Goal: Task Accomplishment & Management: Use online tool/utility

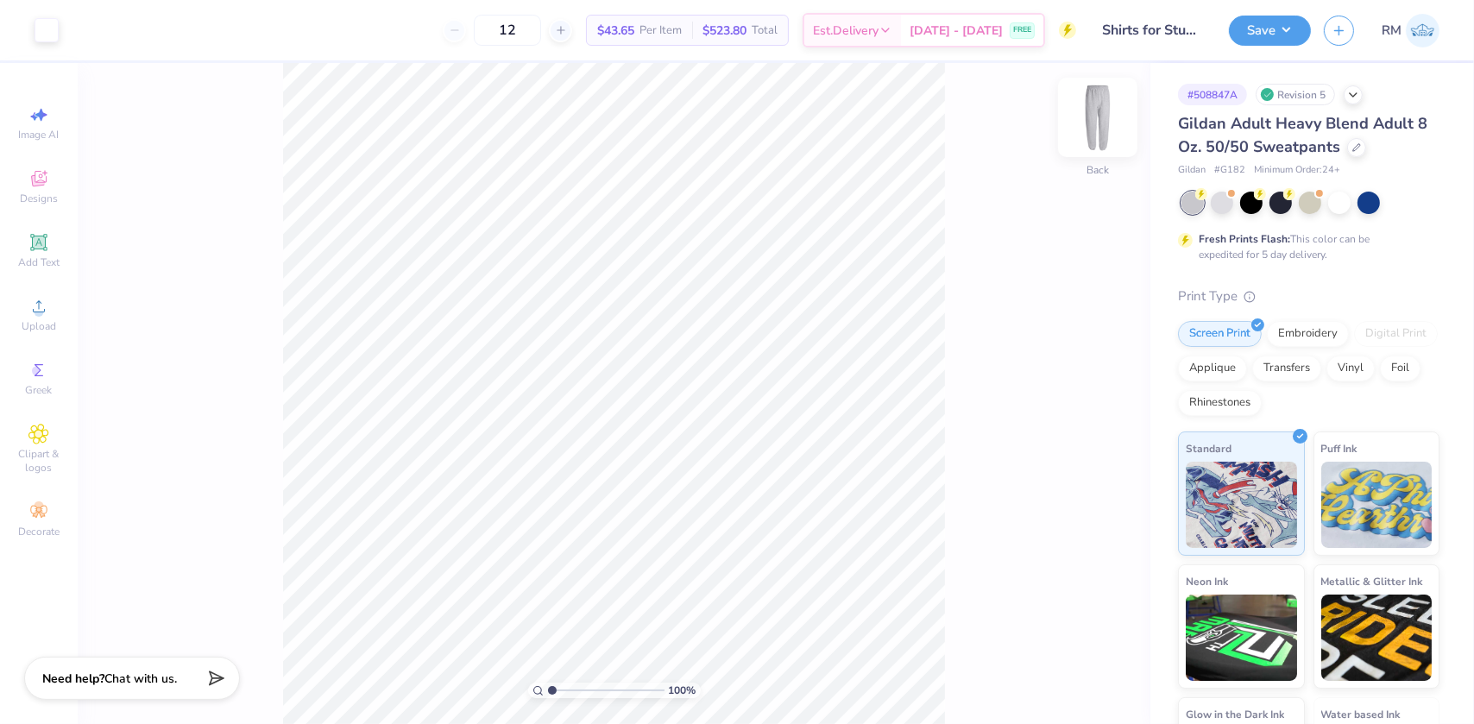
click at [1093, 124] on img at bounding box center [1097, 117] width 69 height 69
click at [1093, 124] on img at bounding box center [1098, 117] width 35 height 35
click at [35, 319] on div "Upload" at bounding box center [39, 314] width 60 height 51
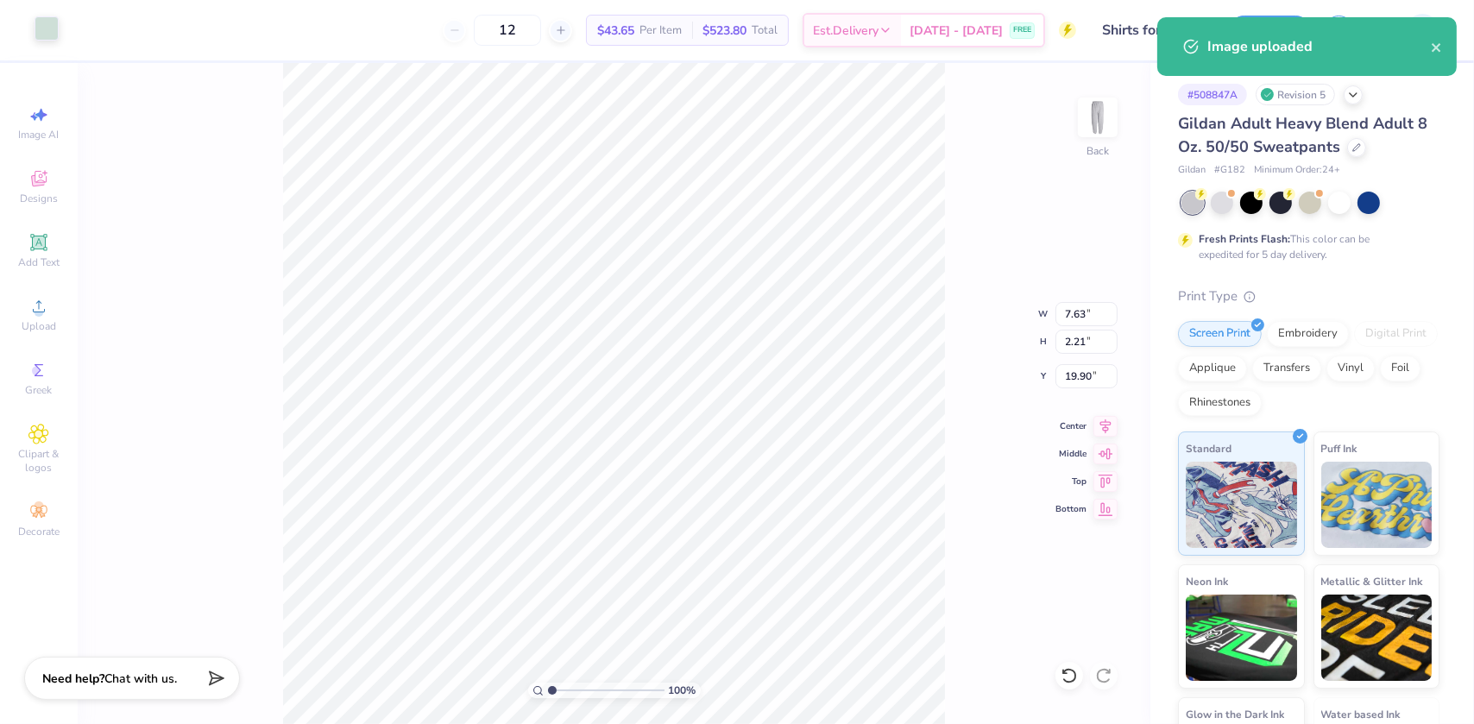
click at [32, 26] on div "Art colors" at bounding box center [29, 30] width 59 height 60
click at [36, 26] on div at bounding box center [47, 28] width 24 height 24
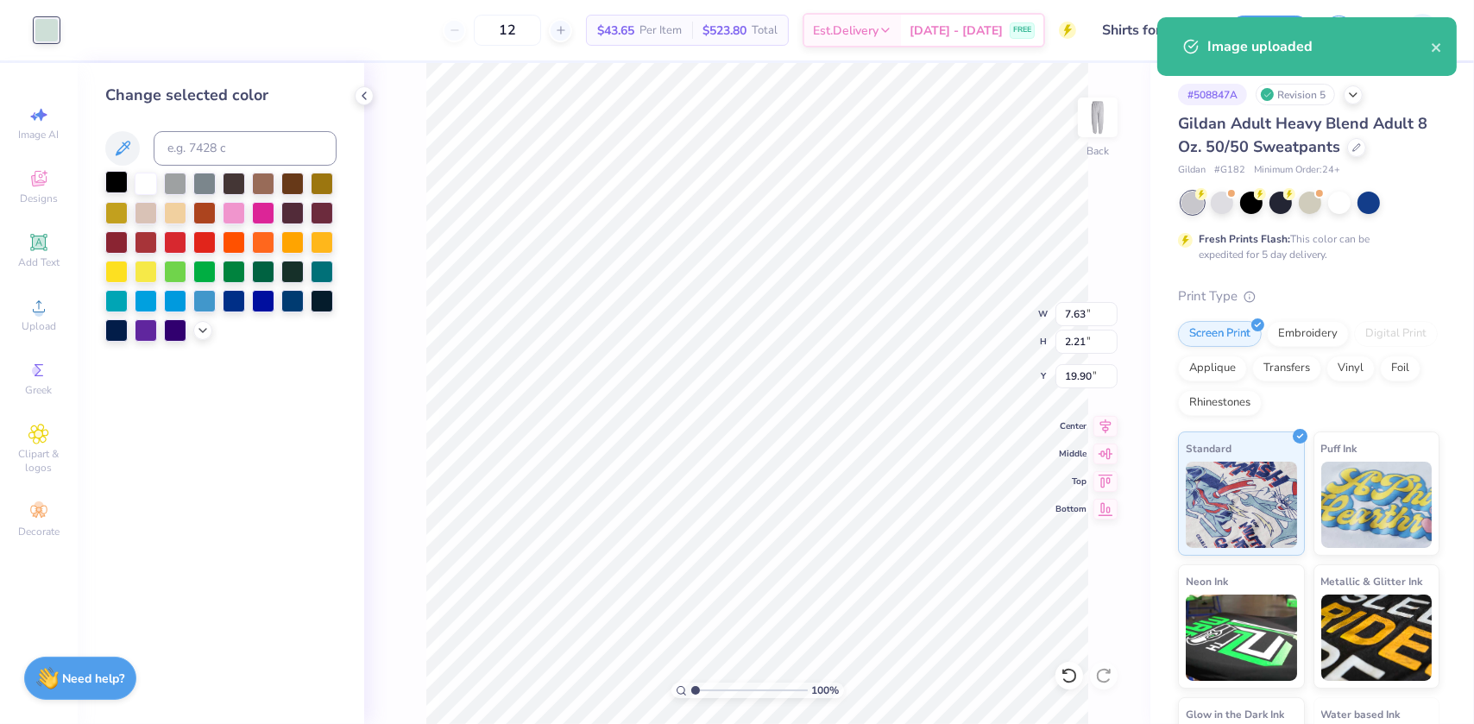
click at [115, 179] on div at bounding box center [116, 182] width 22 height 22
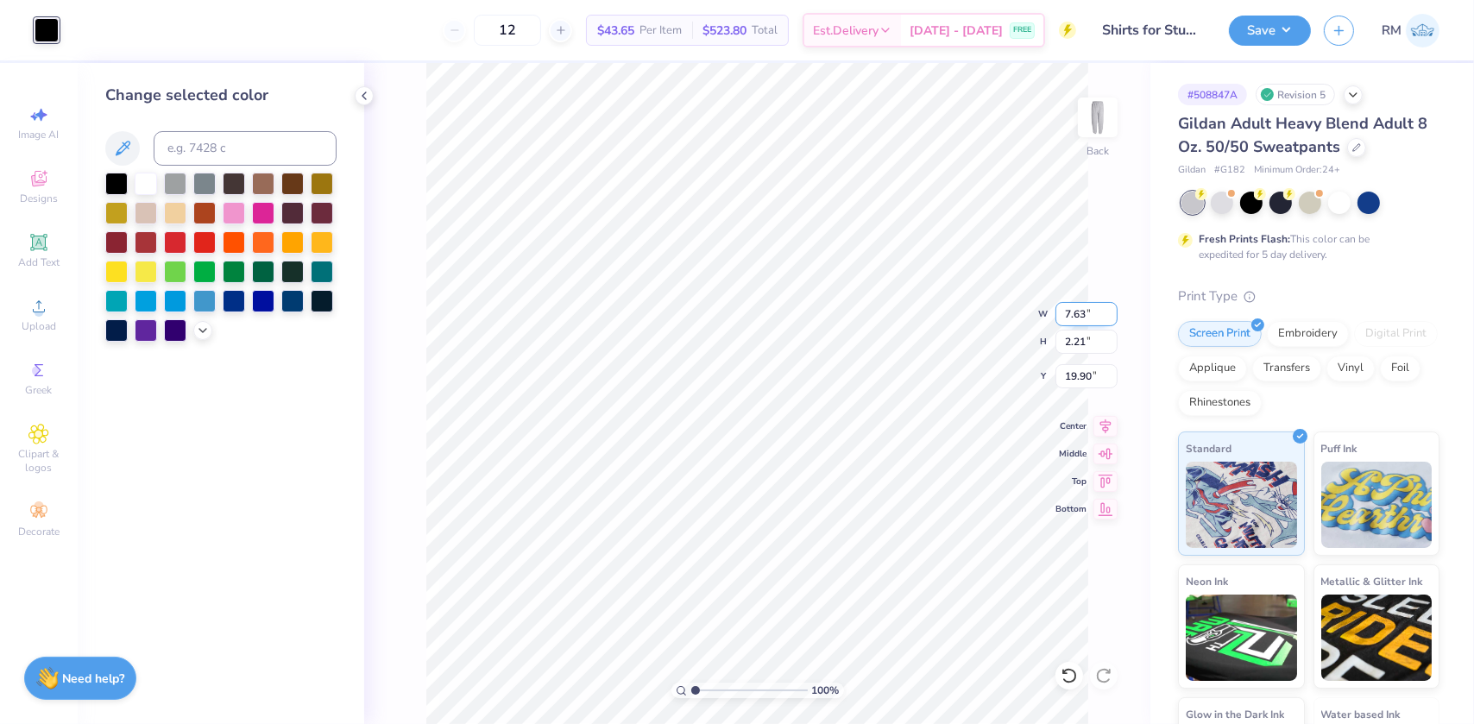
click at [1082, 319] on input "7.63" at bounding box center [1087, 314] width 62 height 24
type input "3.00"
type input "0.87"
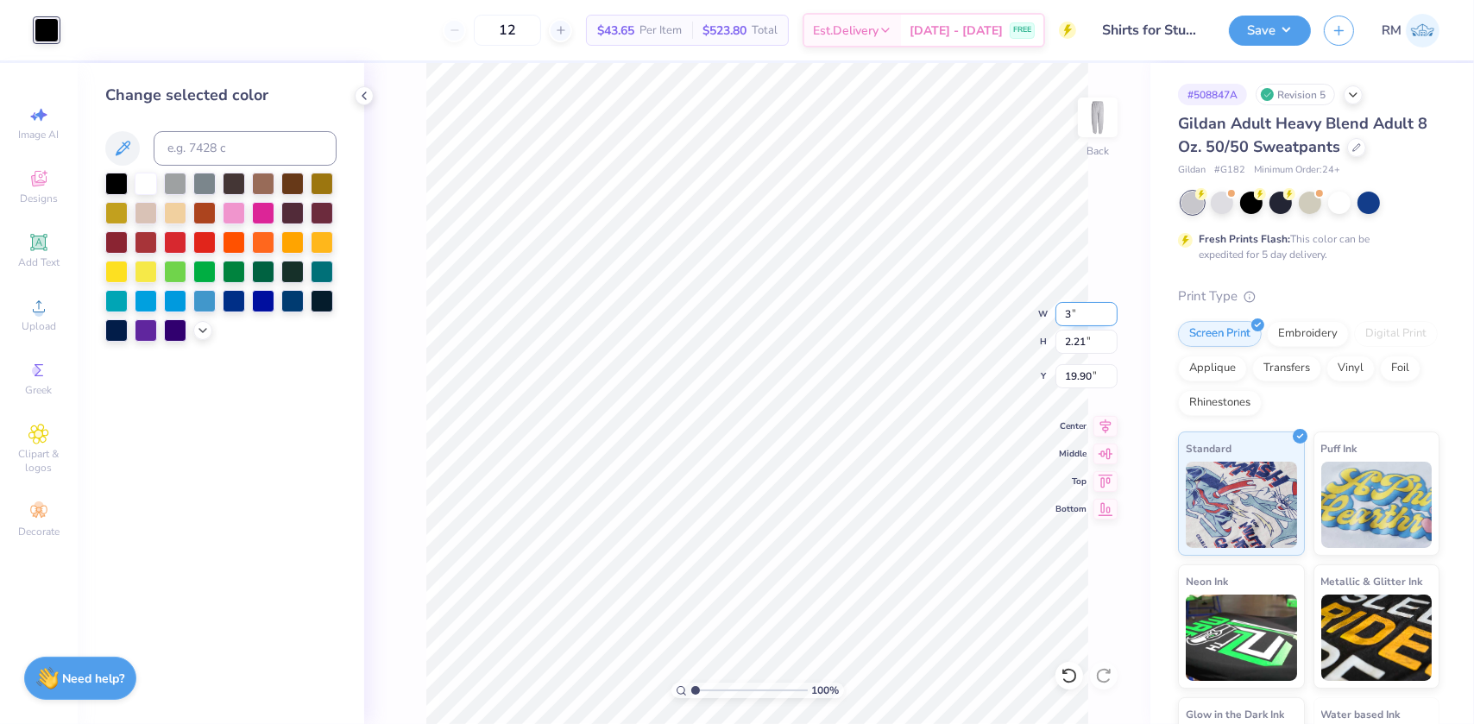
type input "20.57"
click at [1075, 319] on input "3.00" at bounding box center [1087, 314] width 62 height 24
type input "4.00"
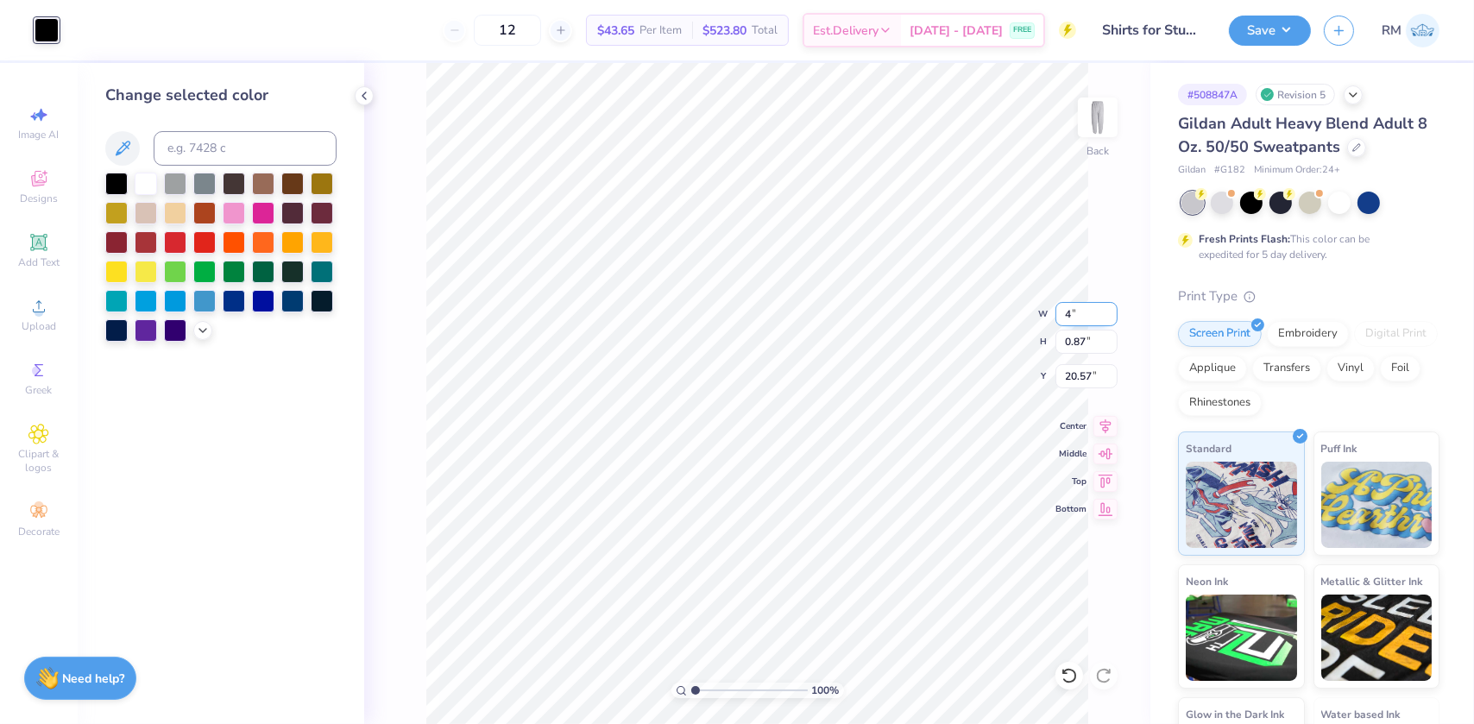
type input "1.16"
click at [1107, 430] on icon at bounding box center [1106, 423] width 24 height 21
type input "37.97"
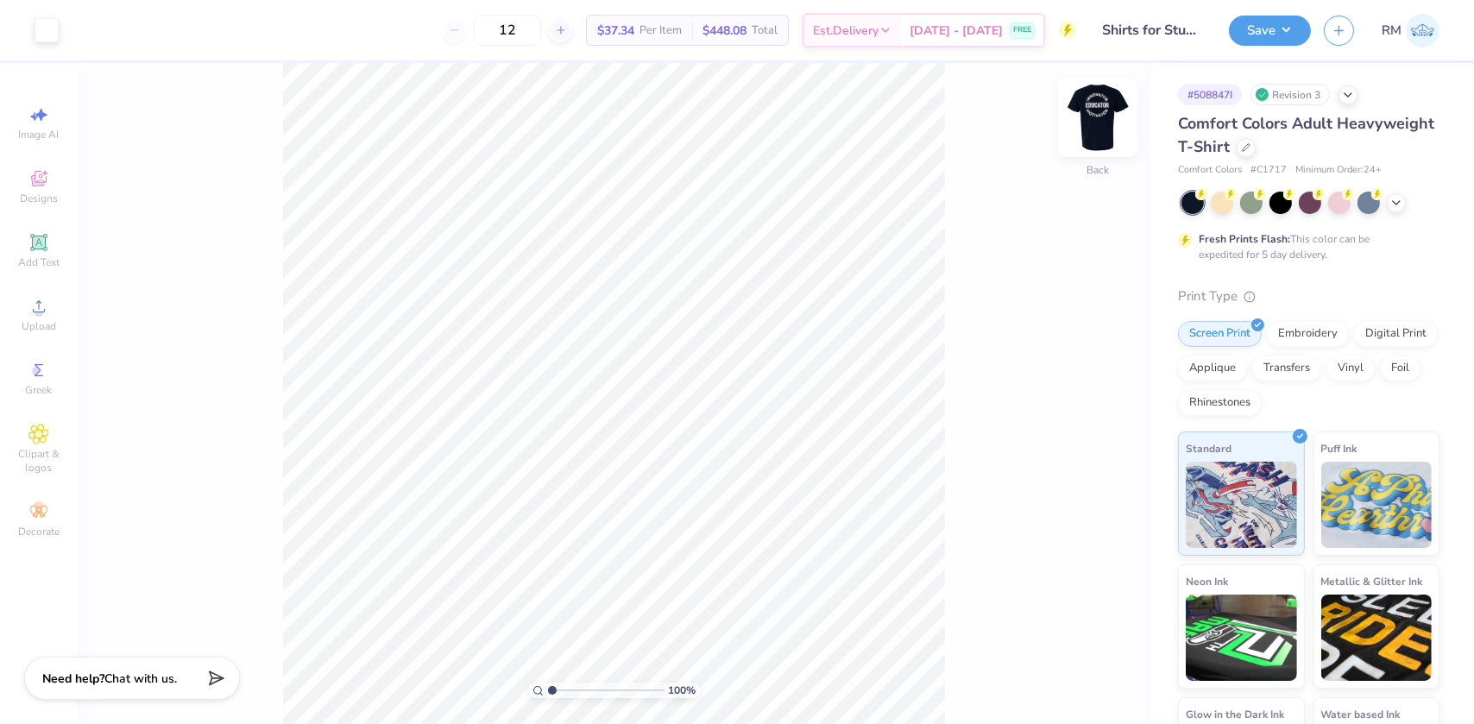
click at [1098, 121] on img at bounding box center [1097, 117] width 69 height 69
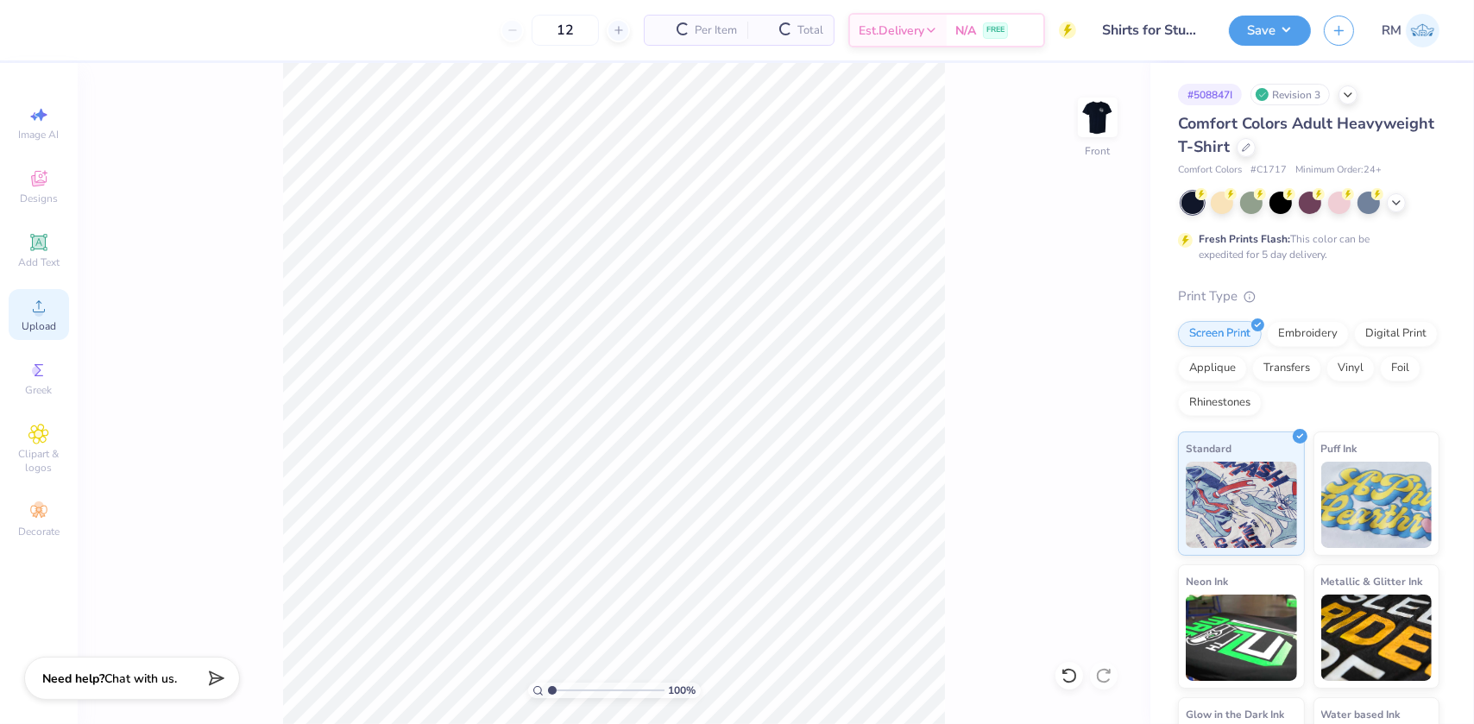
click at [52, 323] on span "Upload" at bounding box center [39, 326] width 35 height 14
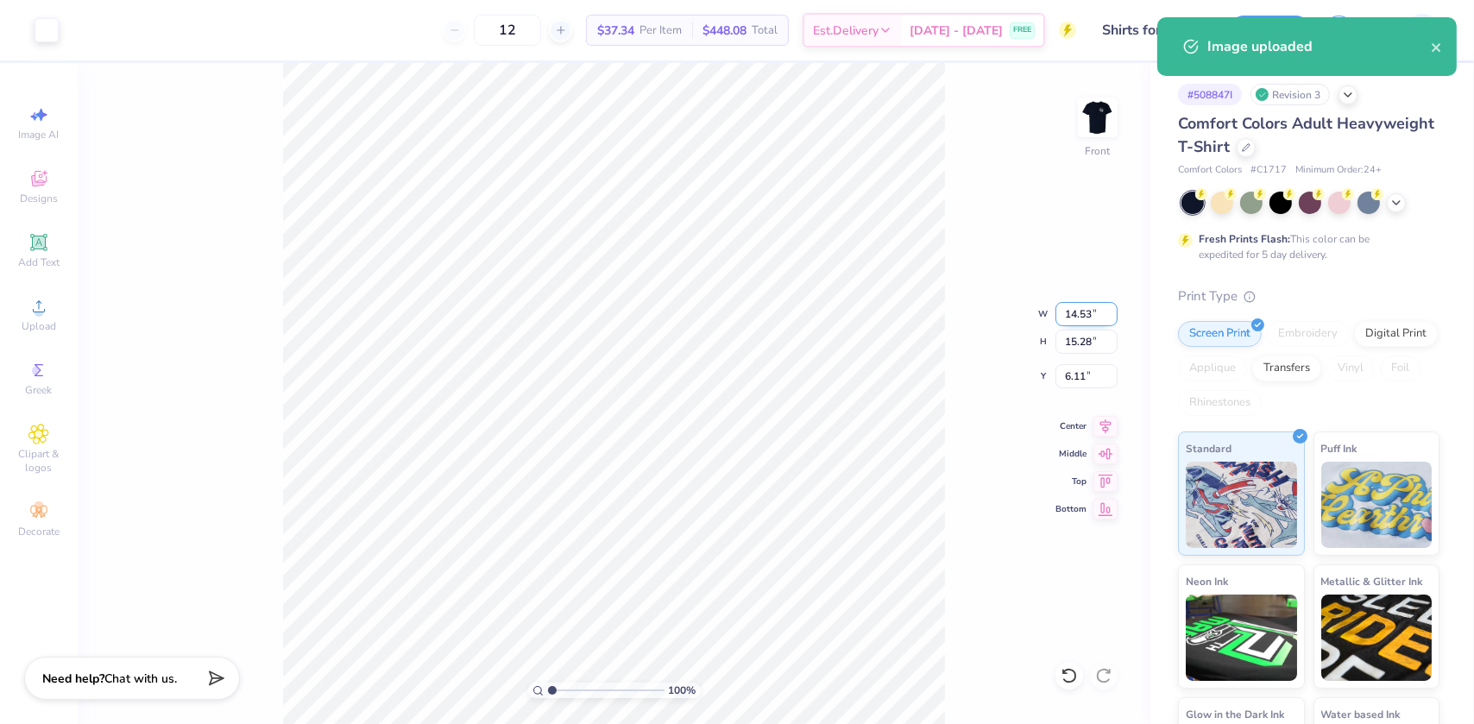
click at [1072, 311] on input "14.53" at bounding box center [1087, 314] width 62 height 24
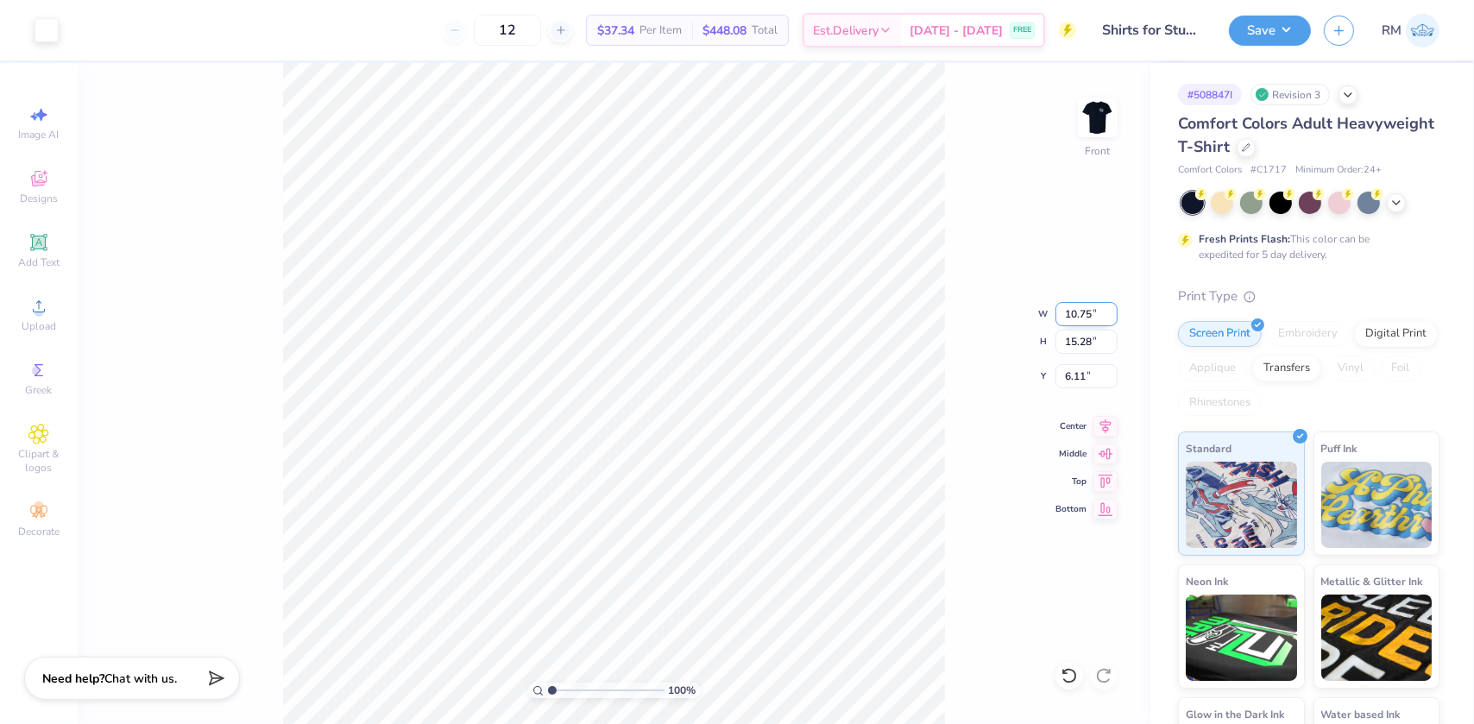
type input "10.75"
type input "11.30"
click at [1069, 370] on input "8.10" at bounding box center [1087, 376] width 62 height 24
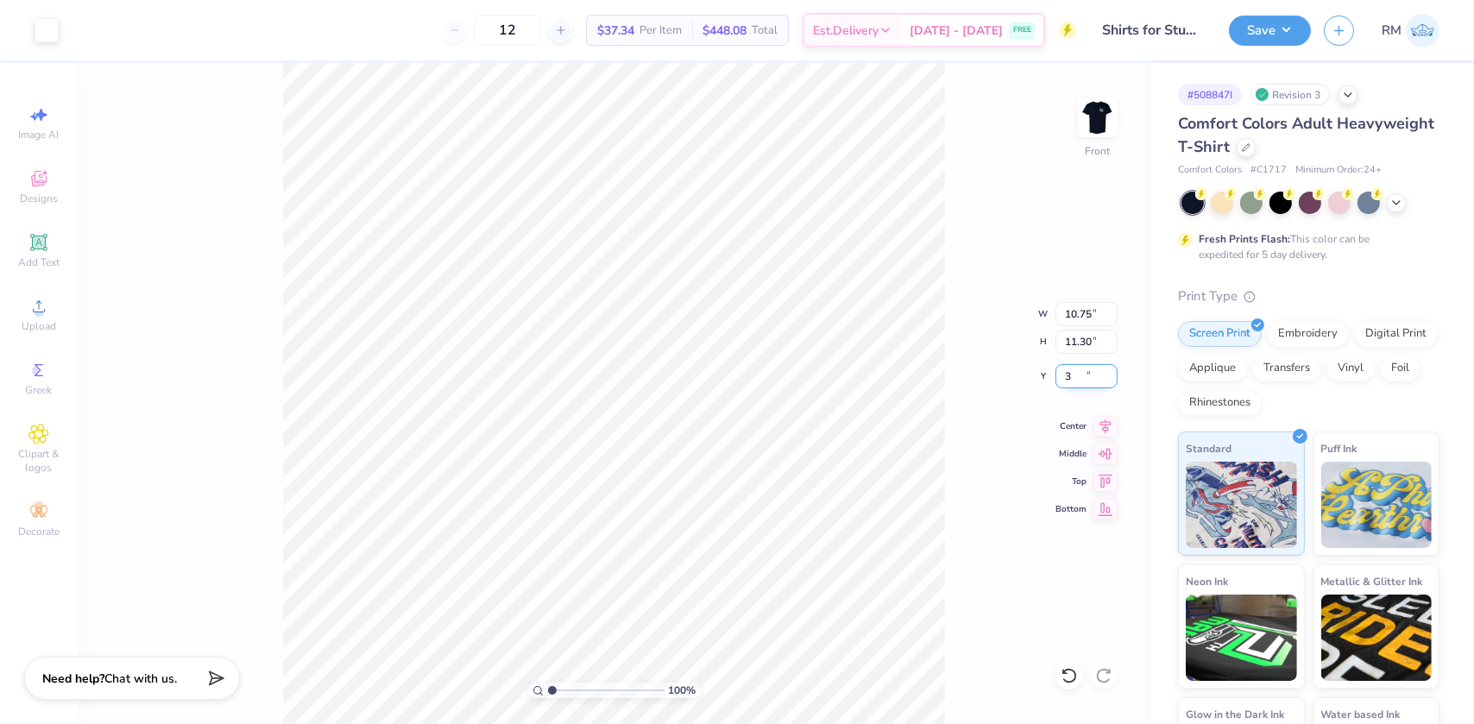
type input "3.00"
click at [1081, 112] on img at bounding box center [1097, 117] width 69 height 69
click at [34, 312] on icon at bounding box center [39, 306] width 12 height 12
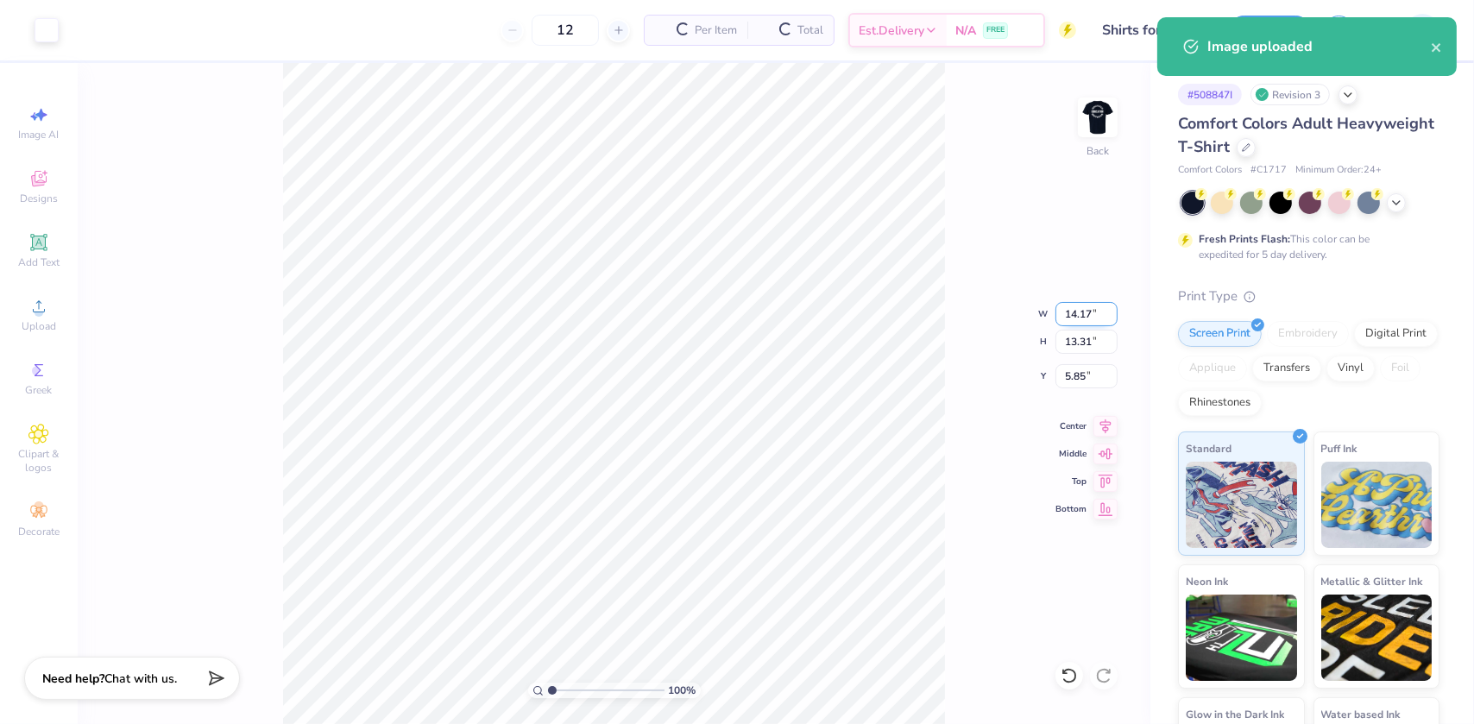
click at [1078, 313] on input "14.17" at bounding box center [1087, 314] width 62 height 24
type input "3.50"
type input "3.29"
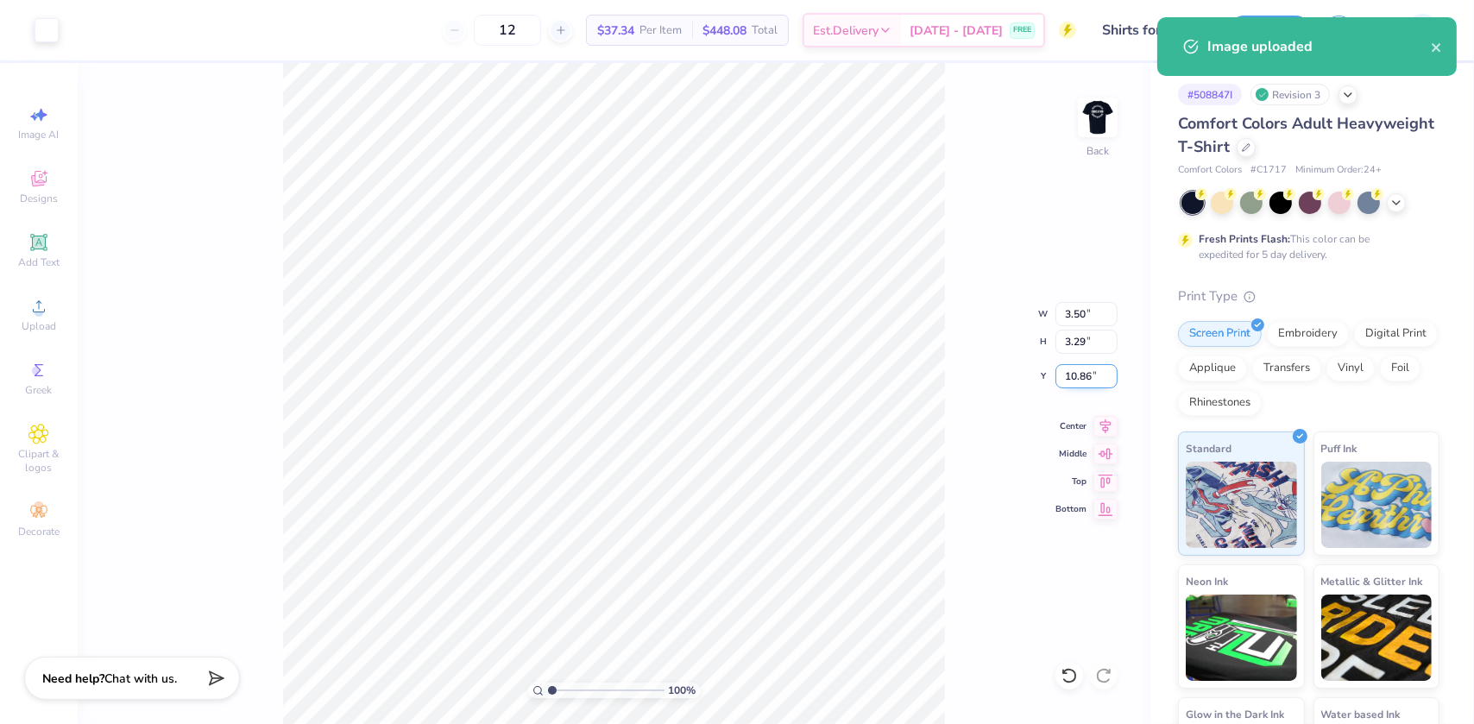
click at [1079, 378] on input "10.86" at bounding box center [1087, 376] width 62 height 24
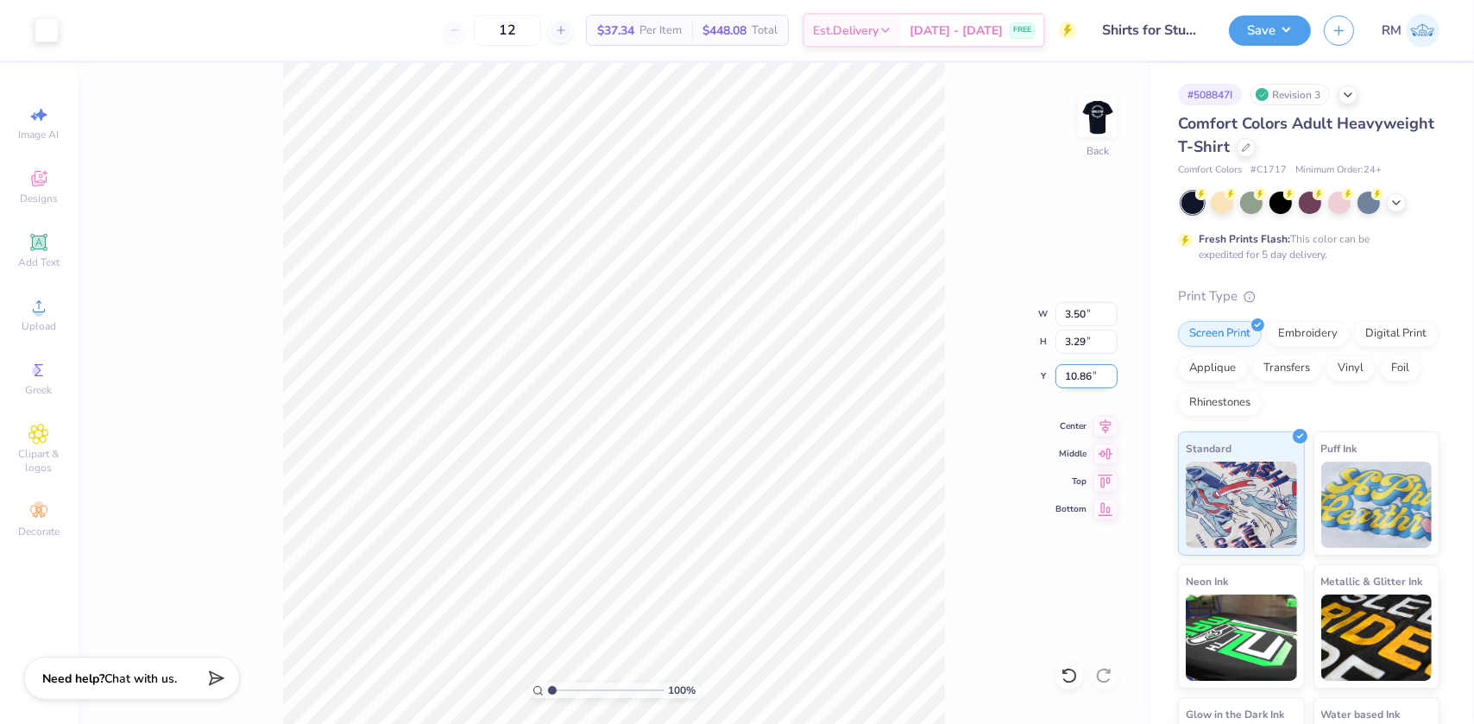
click at [1079, 378] on input "10.86" at bounding box center [1087, 376] width 62 height 24
type input "3.00"
click at [1102, 104] on img at bounding box center [1097, 117] width 69 height 69
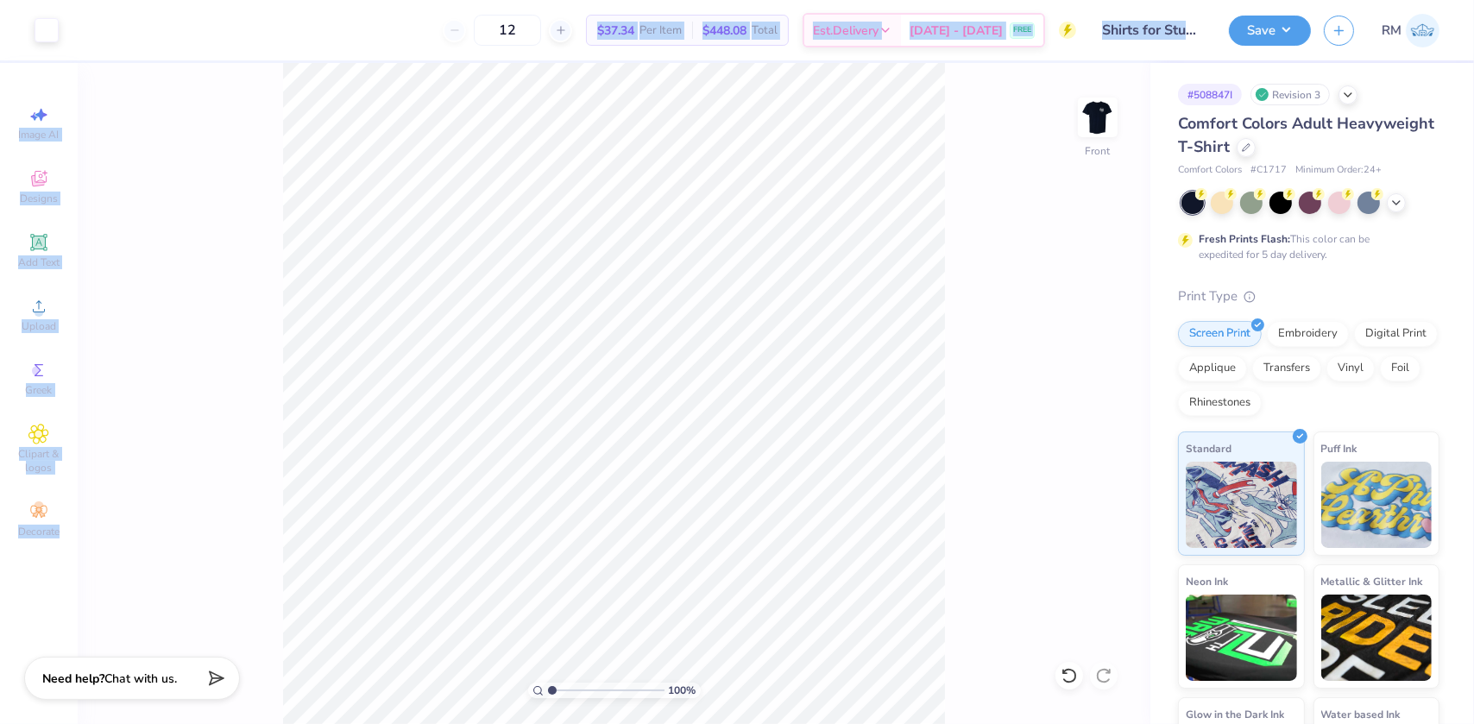
drag, startPoint x: 388, startPoint y: 55, endPoint x: 971, endPoint y: 600, distance: 798.2
click at [971, 600] on div "Art colors 12 $37.34 Per Item $448.08 Total Est. Delivery Sep 7 - 10 FREE Desig…" at bounding box center [737, 362] width 1474 height 724
click at [276, 198] on div "100 % Front" at bounding box center [614, 393] width 1073 height 661
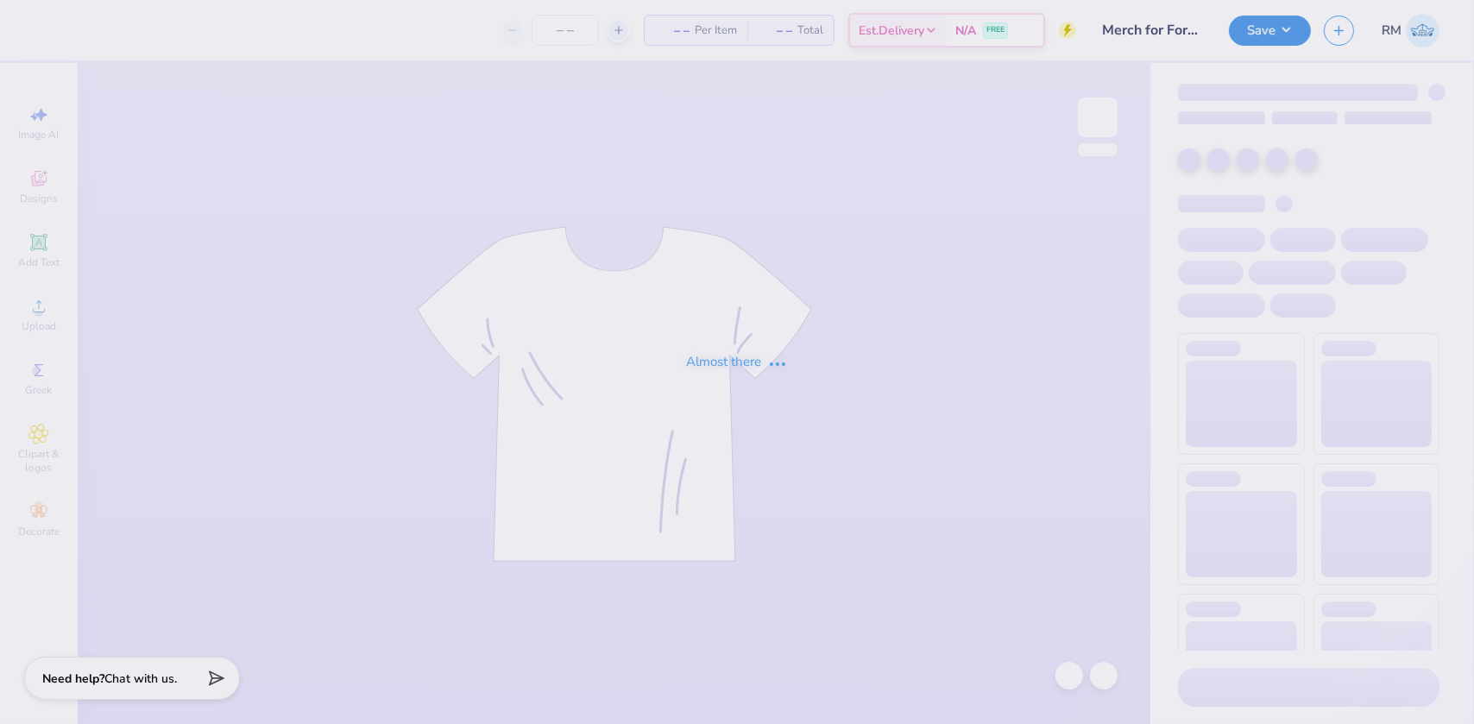
type input "Merch for Formal"
type input "200"
click at [35, 187] on div "Almost there" at bounding box center [737, 362] width 1474 height 724
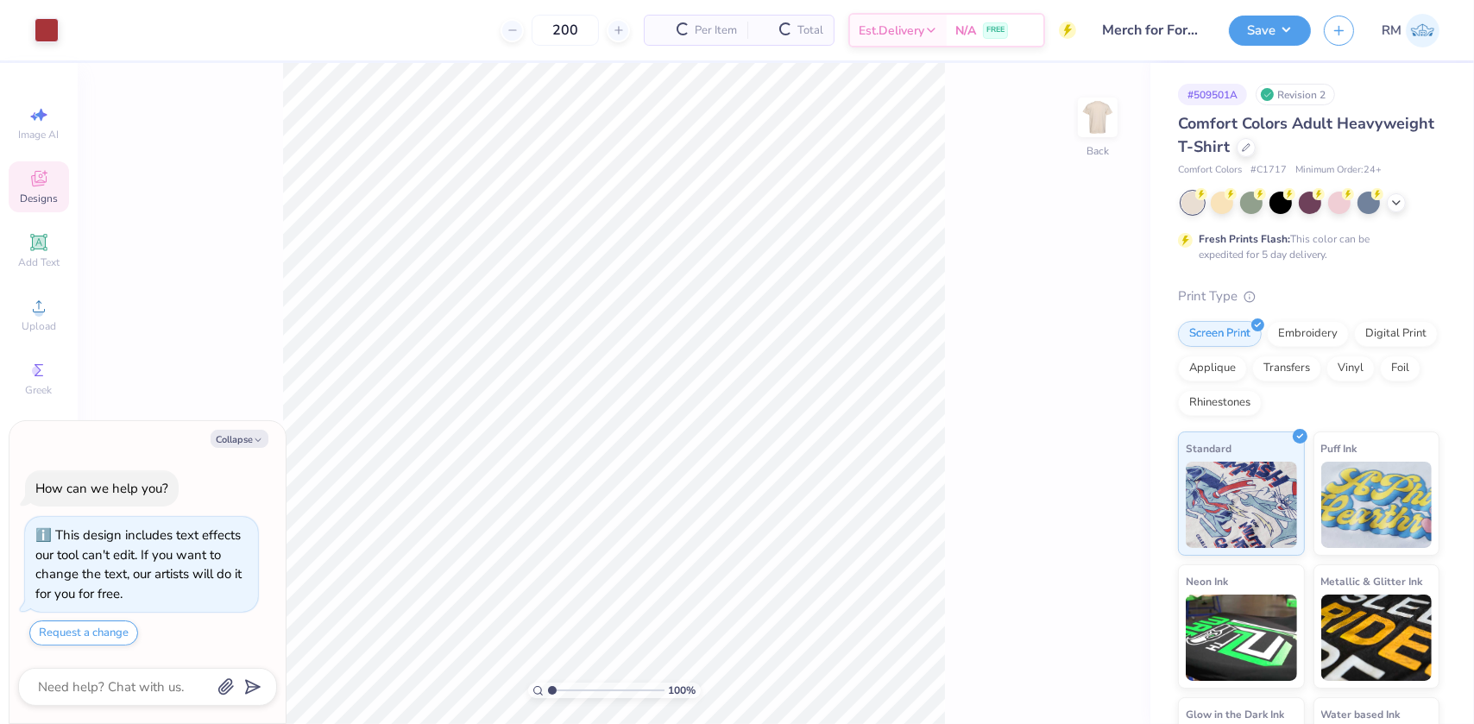
click at [25, 184] on div "Designs" at bounding box center [39, 186] width 60 height 51
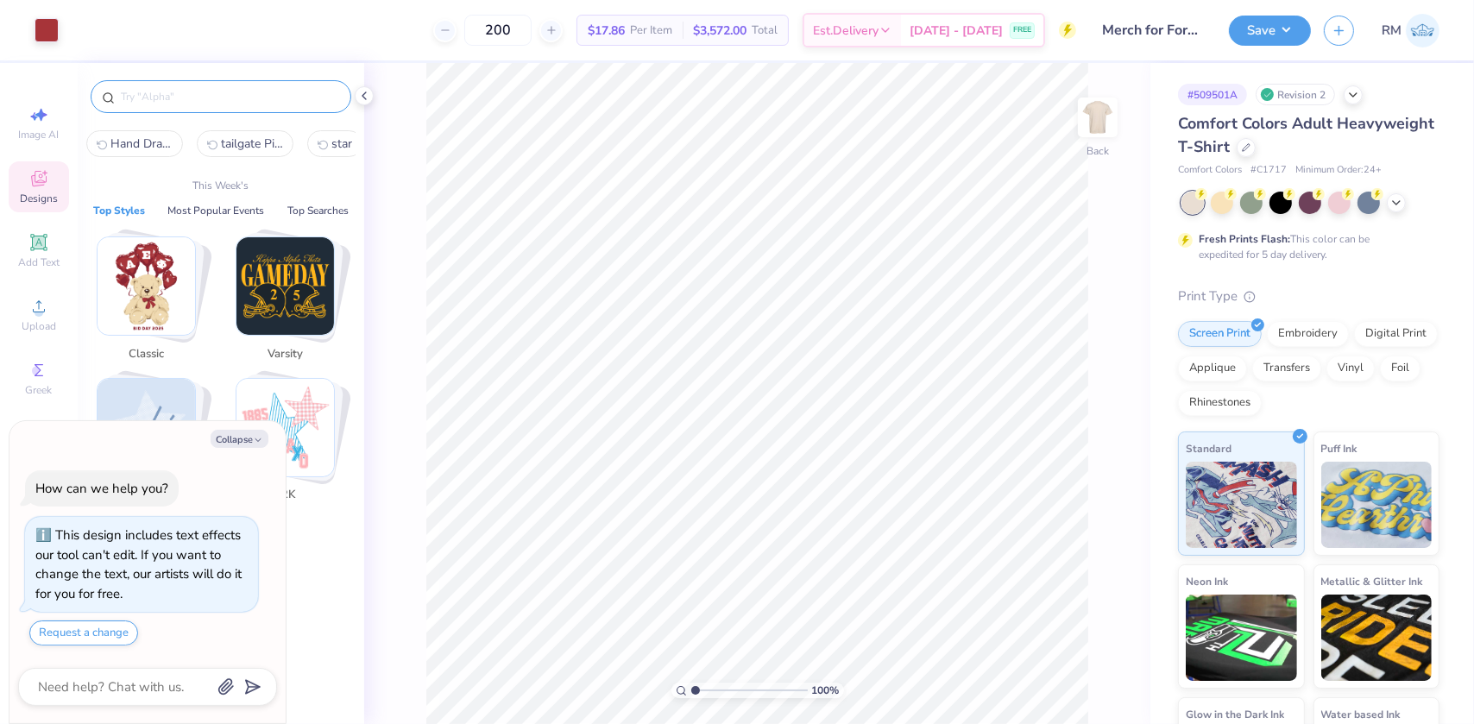
type textarea "x"
click at [171, 95] on input "text" at bounding box center [229, 96] width 221 height 17
paste input "Cupid Bear Date Party Sweater Copy Link"
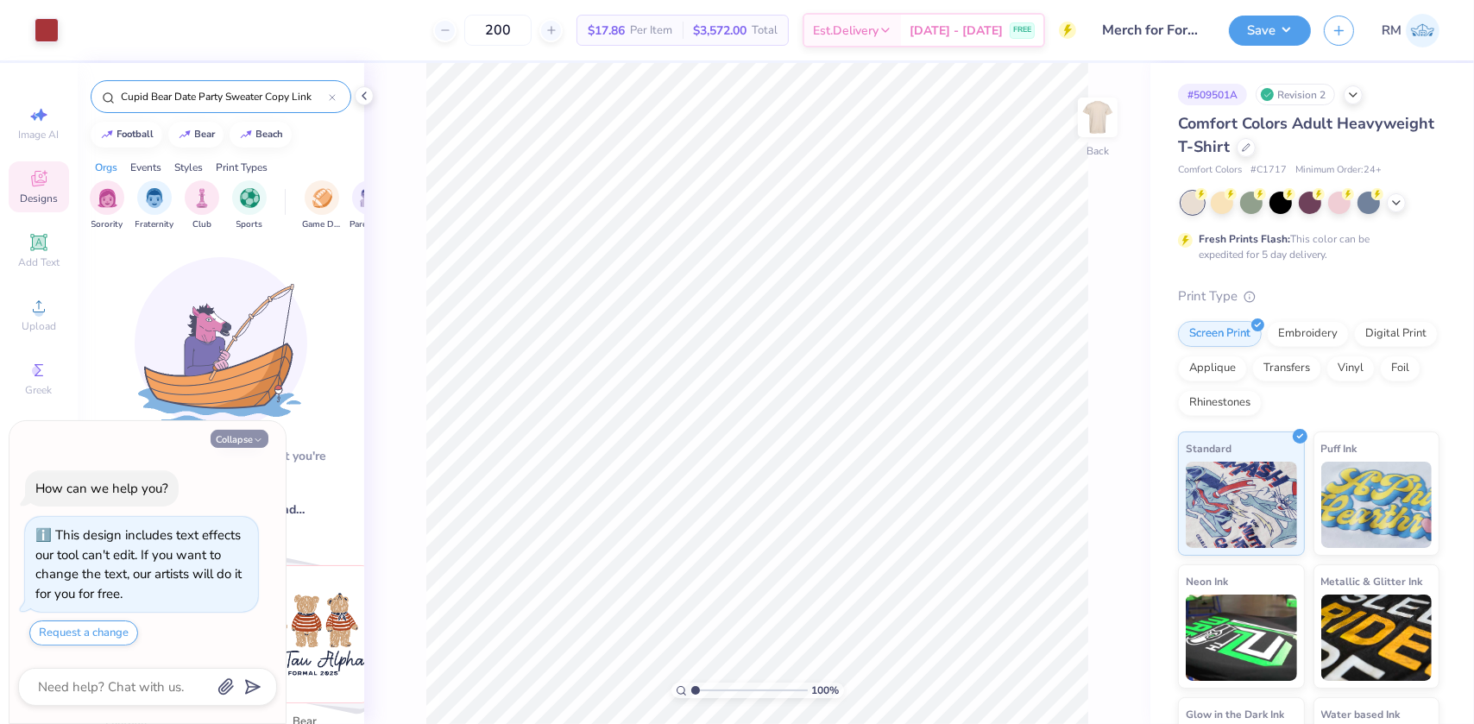
type input "Cupid Bear Date Party Sweater Copy Link"
click at [242, 447] on button "Collapse" at bounding box center [240, 439] width 58 height 18
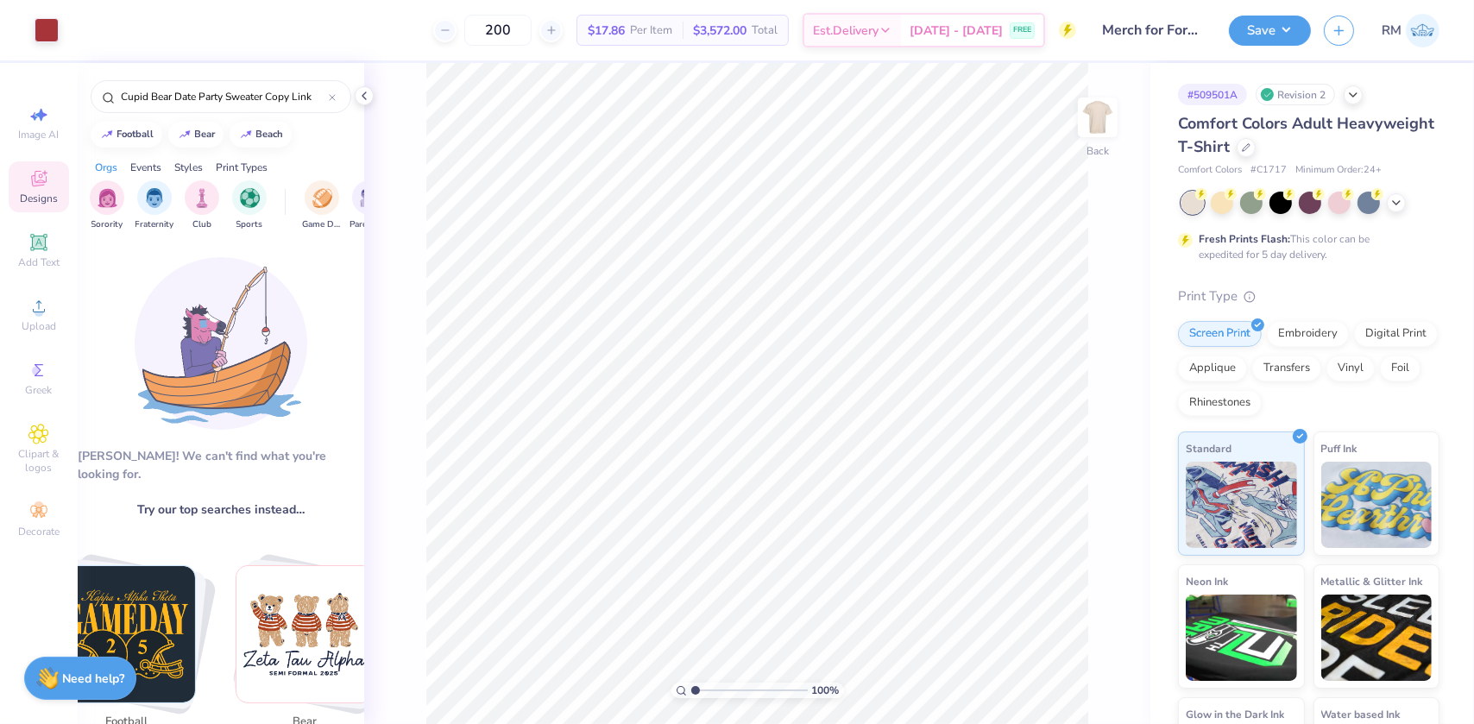
type textarea "x"
drag, startPoint x: 173, startPoint y: 92, endPoint x: 361, endPoint y: 94, distance: 188.2
click at [361, 94] on div "Art colors 200 $17.86 Per Item $3,572.00 Total Est. Delivery Sep 7 - 10 FREE De…" at bounding box center [737, 362] width 1474 height 724
click at [249, 136] on img at bounding box center [246, 133] width 14 height 10
click at [194, 98] on input "beach" at bounding box center [224, 96] width 210 height 17
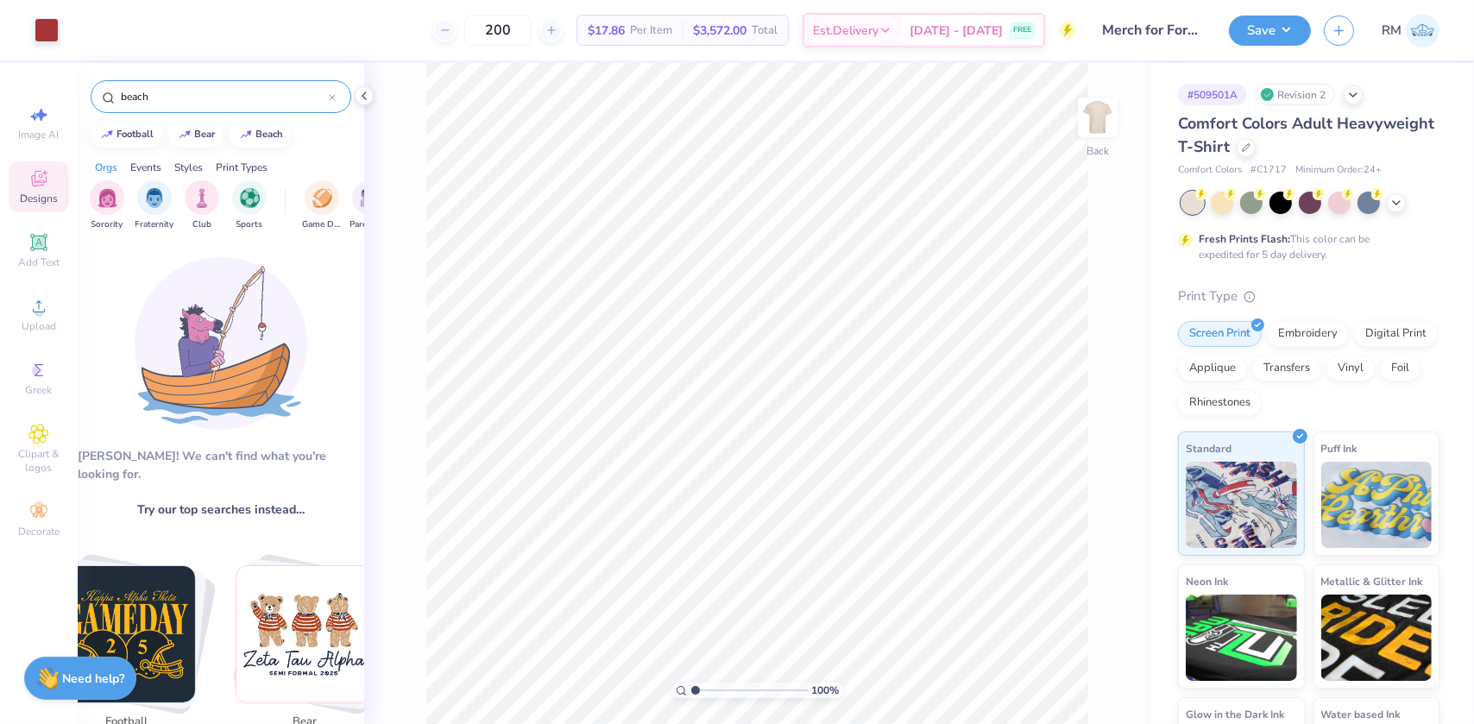
click at [194, 98] on input "beach" at bounding box center [224, 96] width 210 height 17
paste input "Cupid Bear Date Party Sweater Copy Link"
click at [186, 98] on input "Cupid Bear Date Party Sweater Copy Link" at bounding box center [224, 96] width 210 height 17
drag, startPoint x: 175, startPoint y: 93, endPoint x: 312, endPoint y: 85, distance: 136.6
click at [312, 85] on div "Cupid Bear Date Party Sweater Copy Link" at bounding box center [221, 96] width 261 height 33
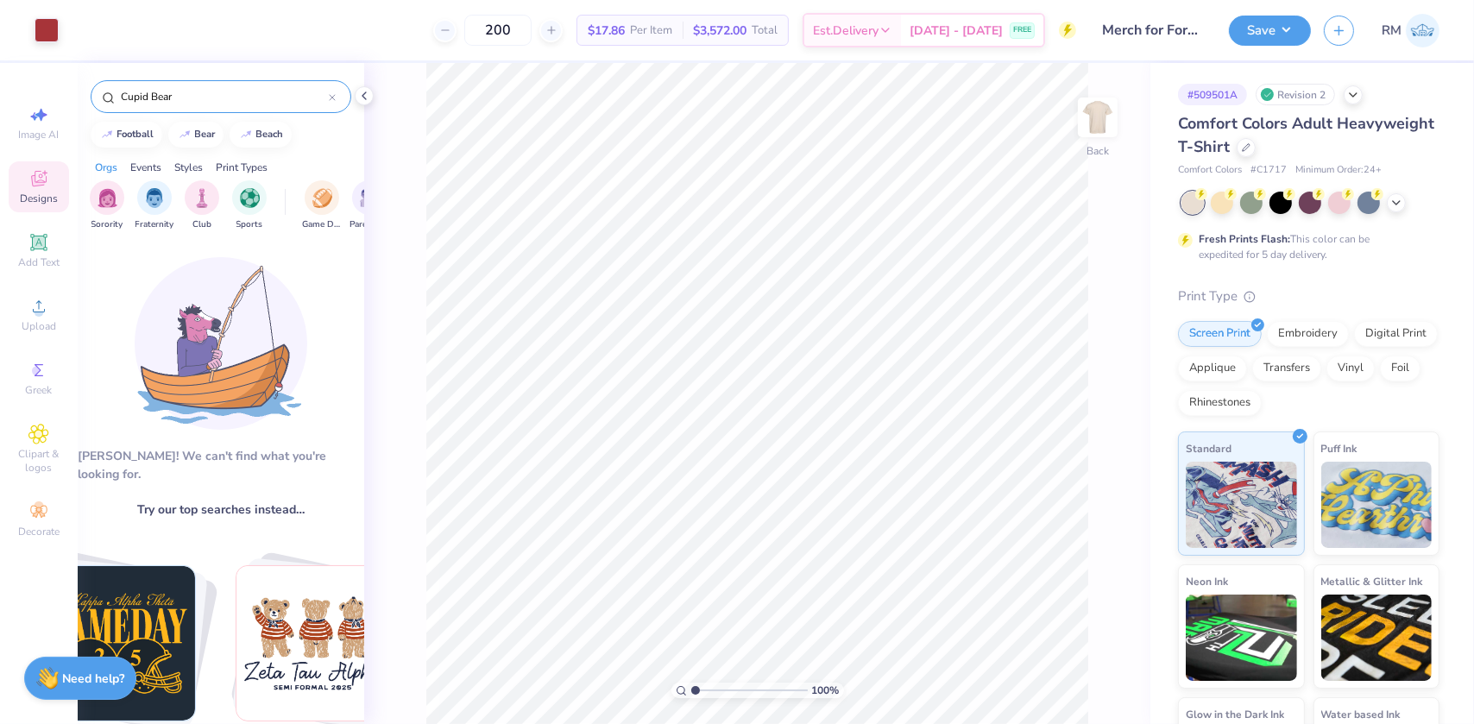
click at [185, 90] on input "Cupid Bear" at bounding box center [224, 96] width 210 height 17
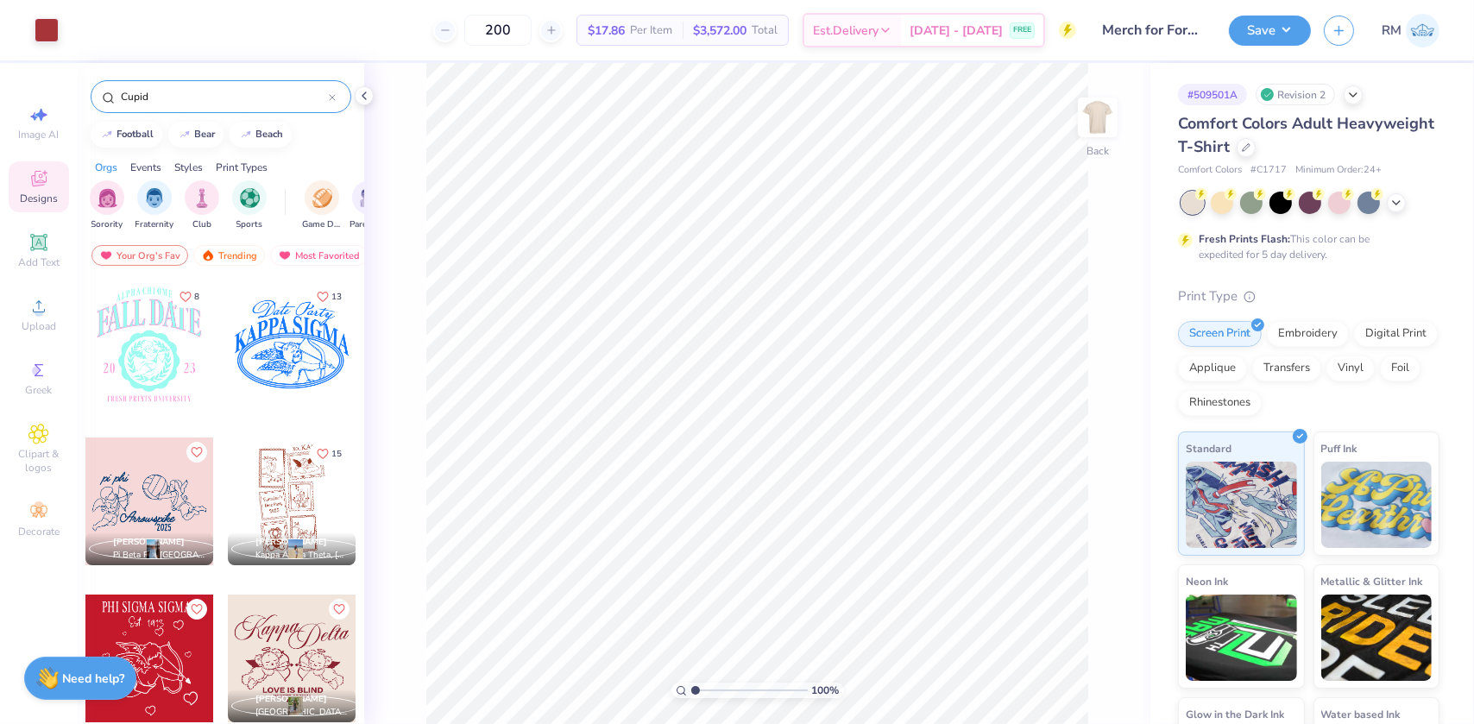
type input "Cupid"
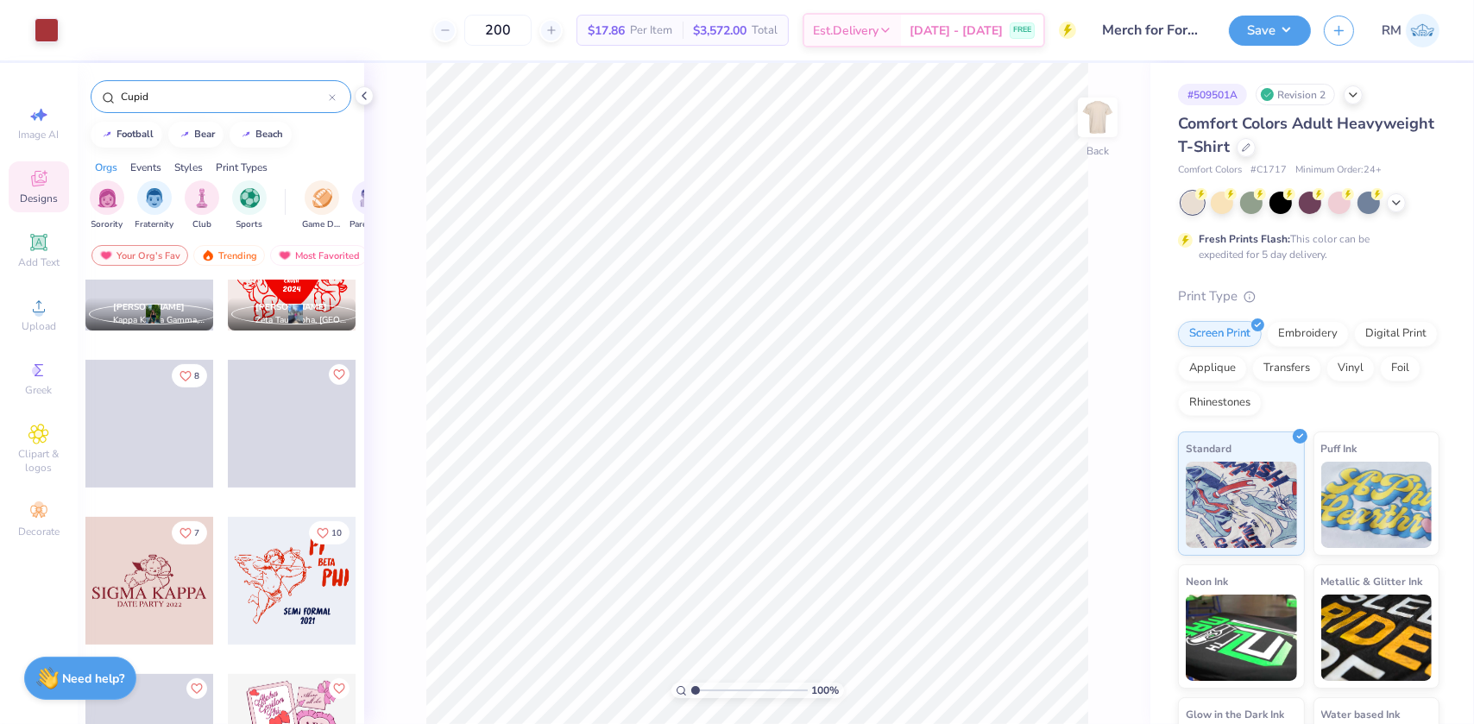
scroll to position [735, 0]
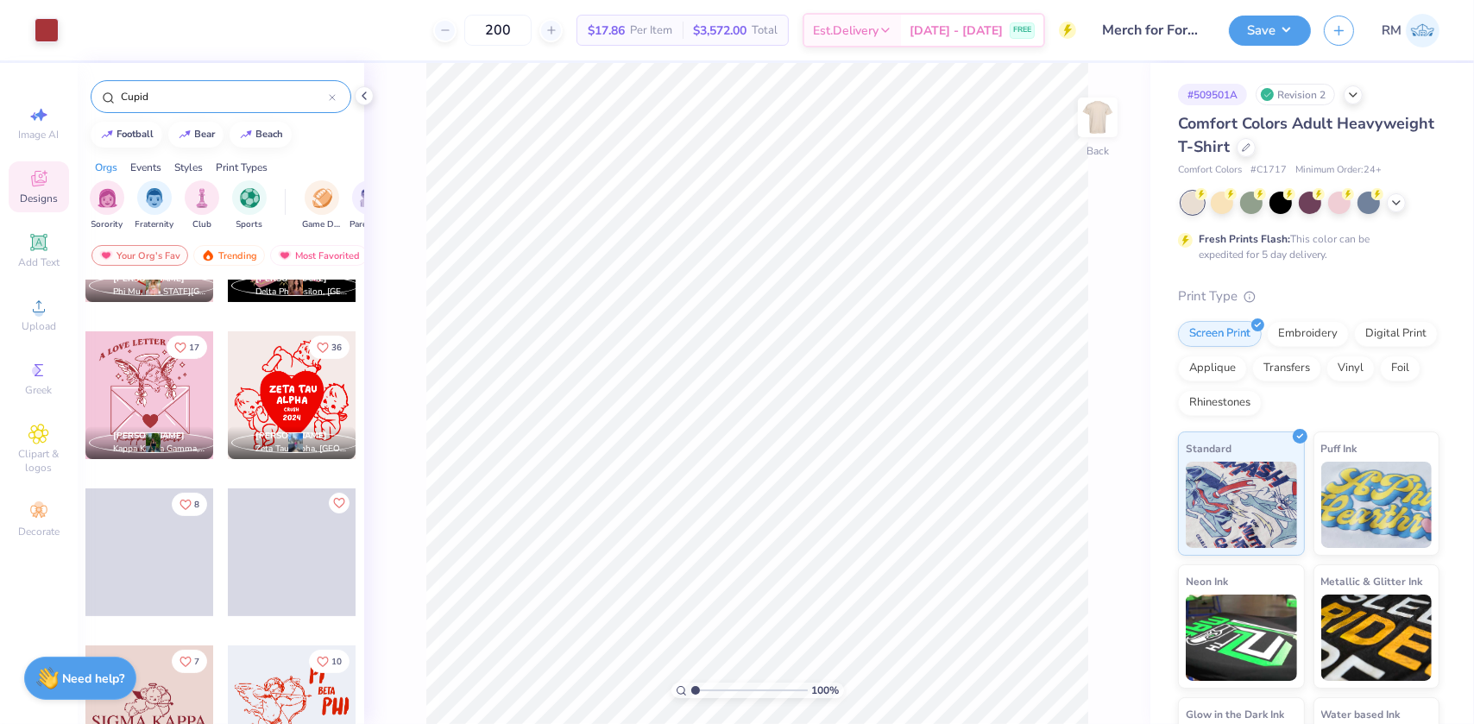
click at [157, 589] on div "Chloe Monroe Alpha Phi, West Virginia University 21 Grace Hebert Phi Mu, Texas …" at bounding box center [221, 534] width 287 height 508
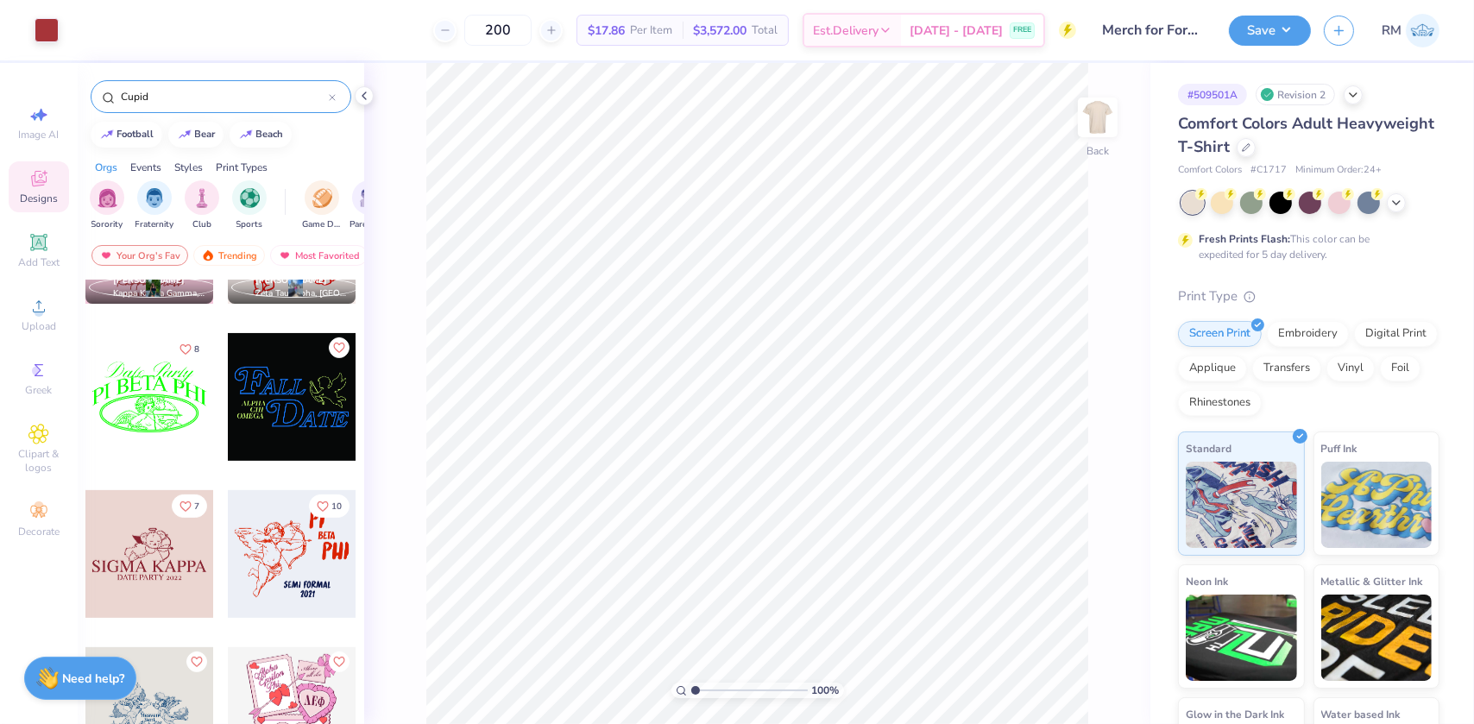
scroll to position [892, 0]
click at [149, 542] on div at bounding box center [149, 553] width 128 height 128
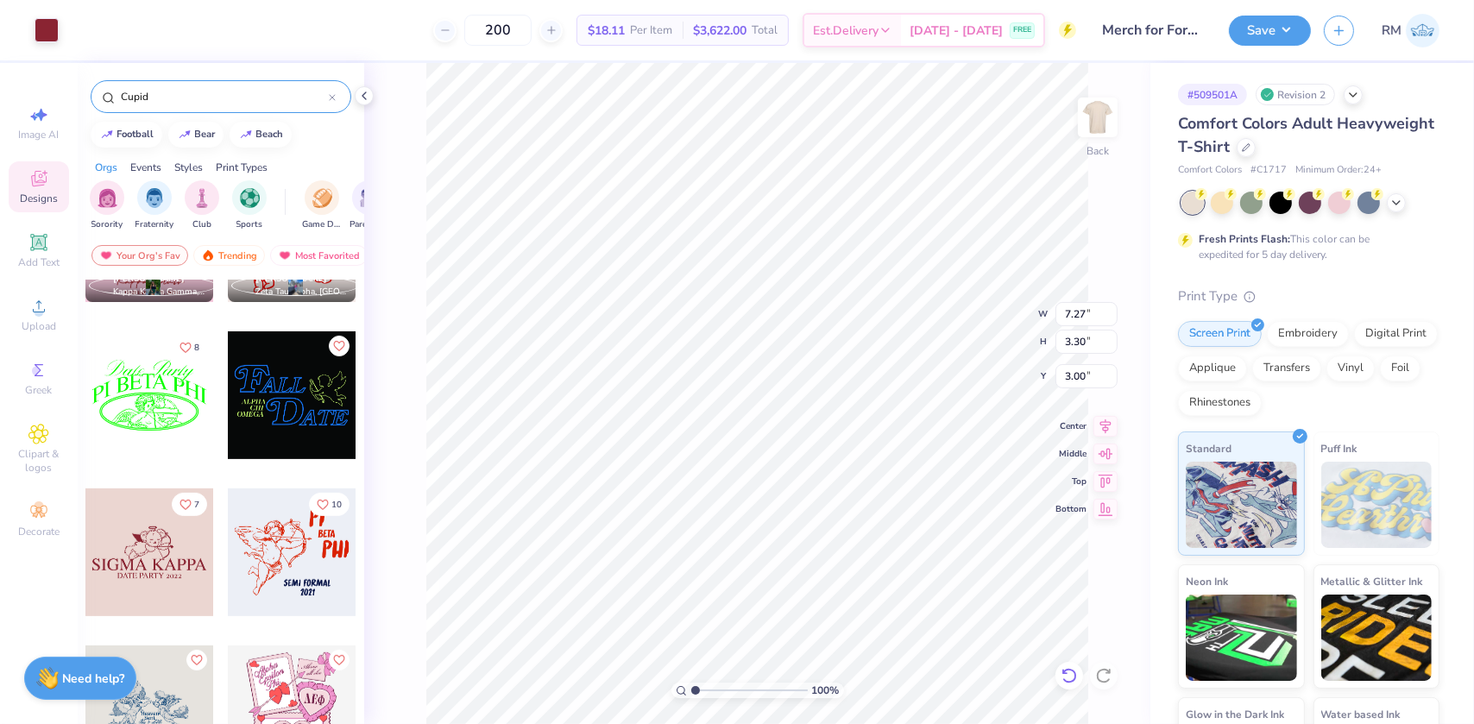
click at [1068, 671] on icon at bounding box center [1069, 675] width 17 height 17
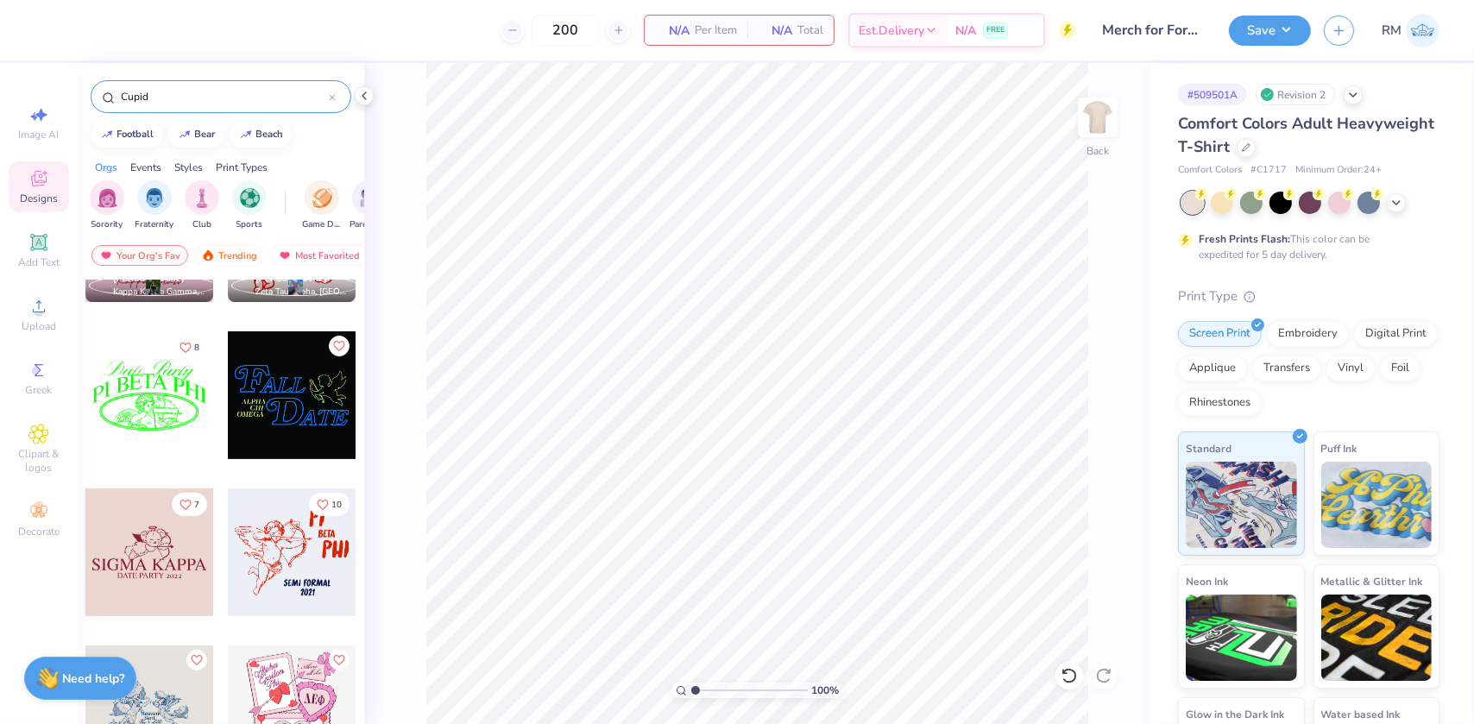
click at [186, 562] on div at bounding box center [149, 553] width 128 height 128
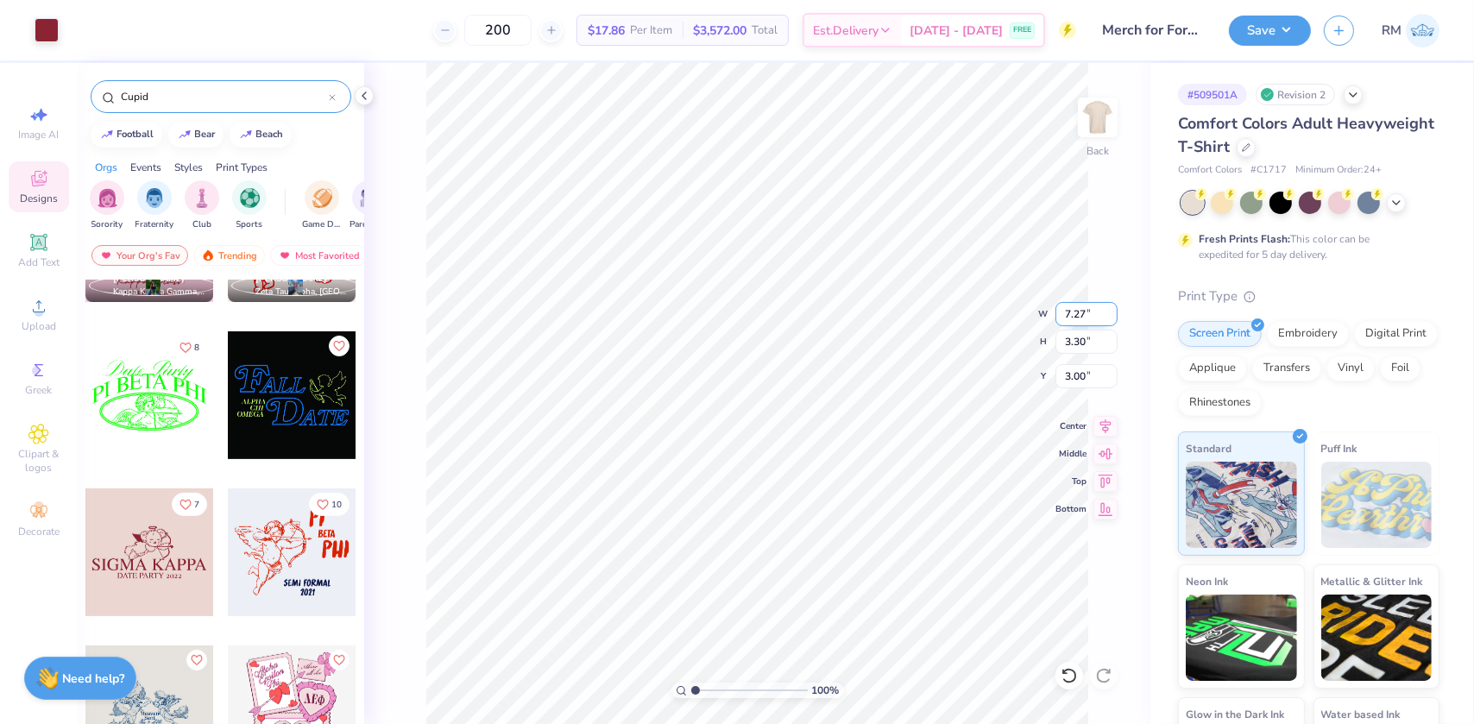
click at [1075, 308] on input "7.27" at bounding box center [1087, 314] width 62 height 24
type input "10.00"
type input "4.54"
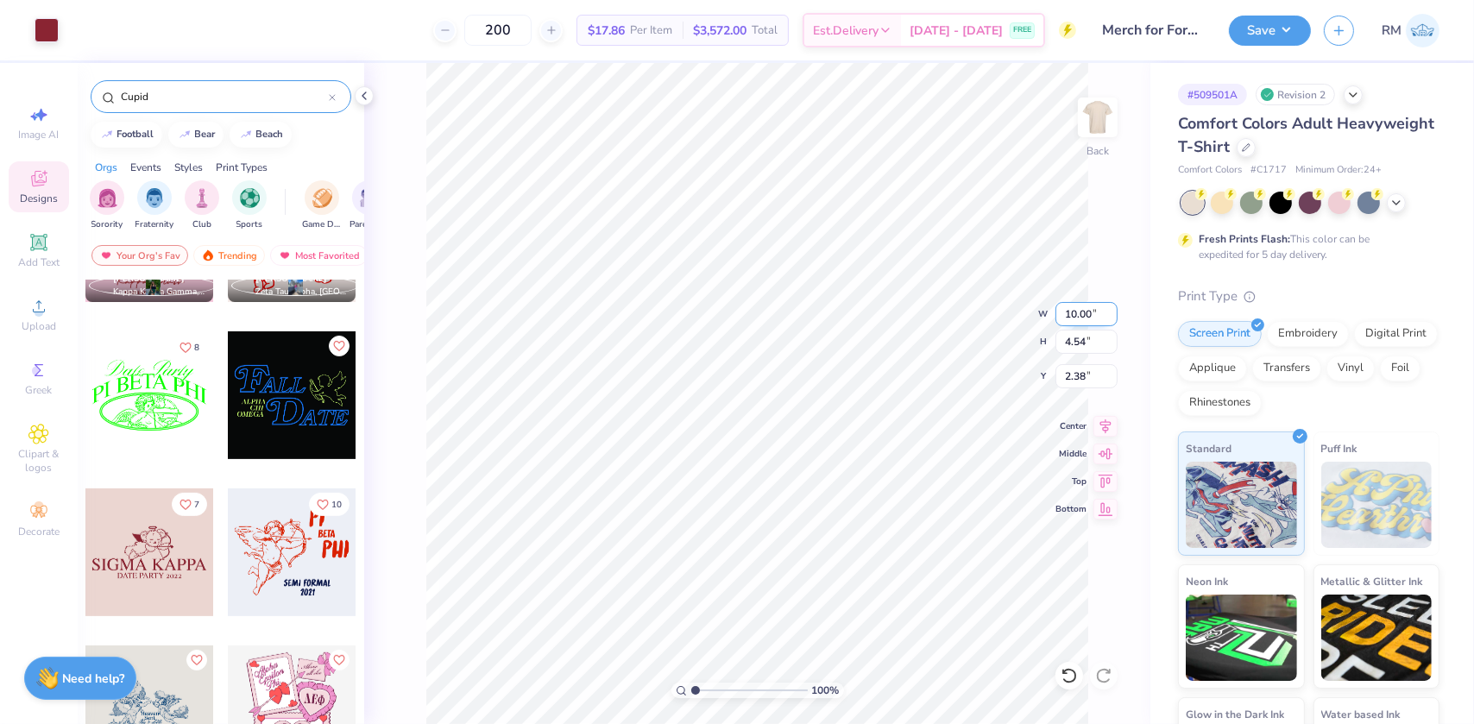
type input "2.38"
click at [1079, 375] on input "2.38" at bounding box center [1087, 376] width 62 height 24
type input "3.00"
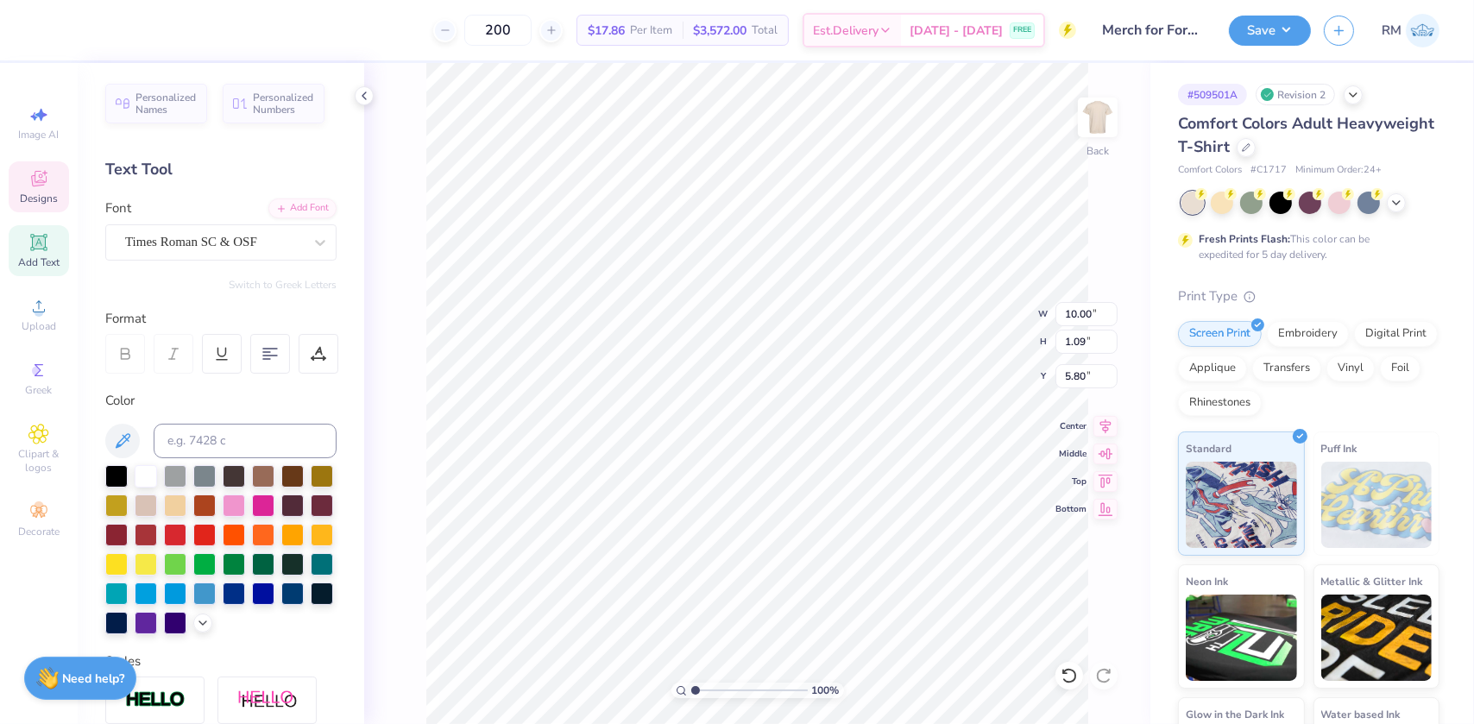
scroll to position [12, 5]
type textarea "PI BETA PHI"
type textarea "FALL FORMAL"
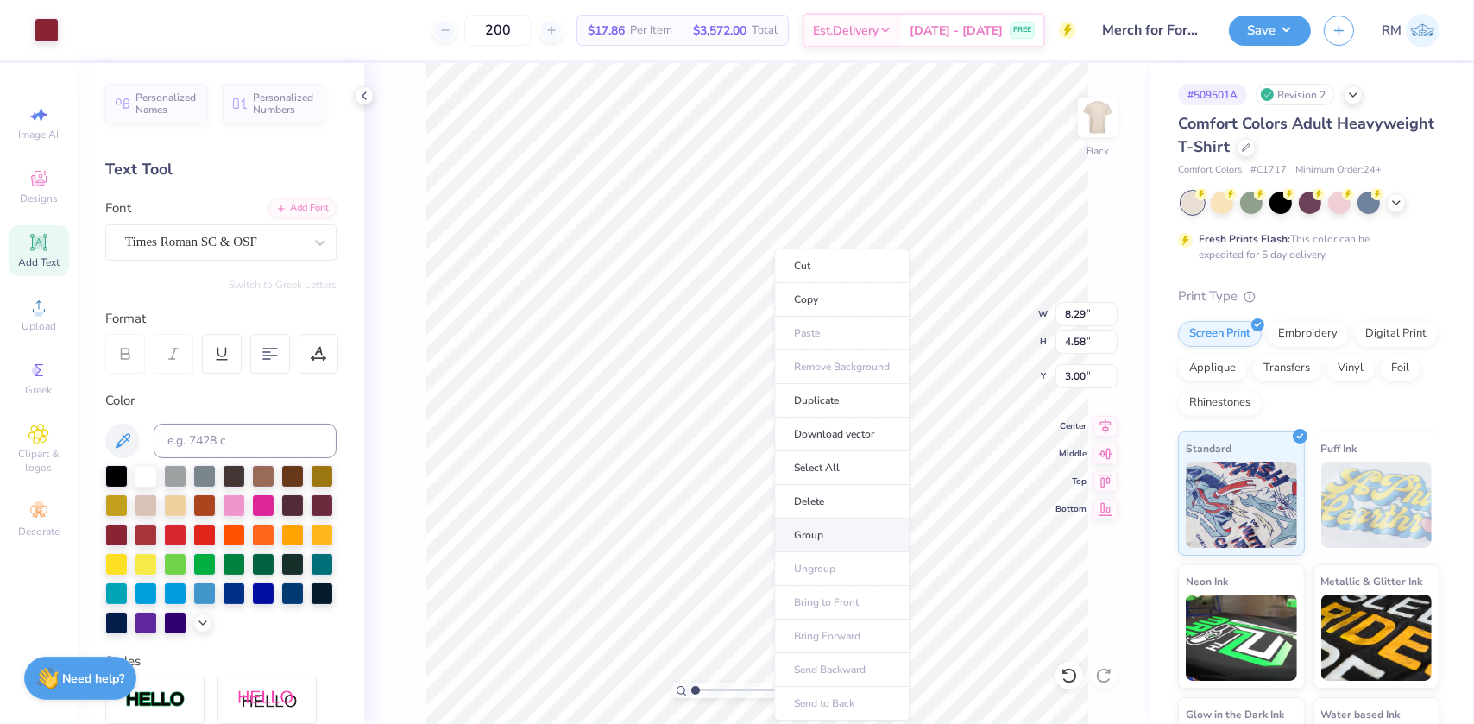
click at [815, 528] on li "Group" at bounding box center [842, 536] width 136 height 34
click at [276, 210] on icon at bounding box center [281, 207] width 10 height 10
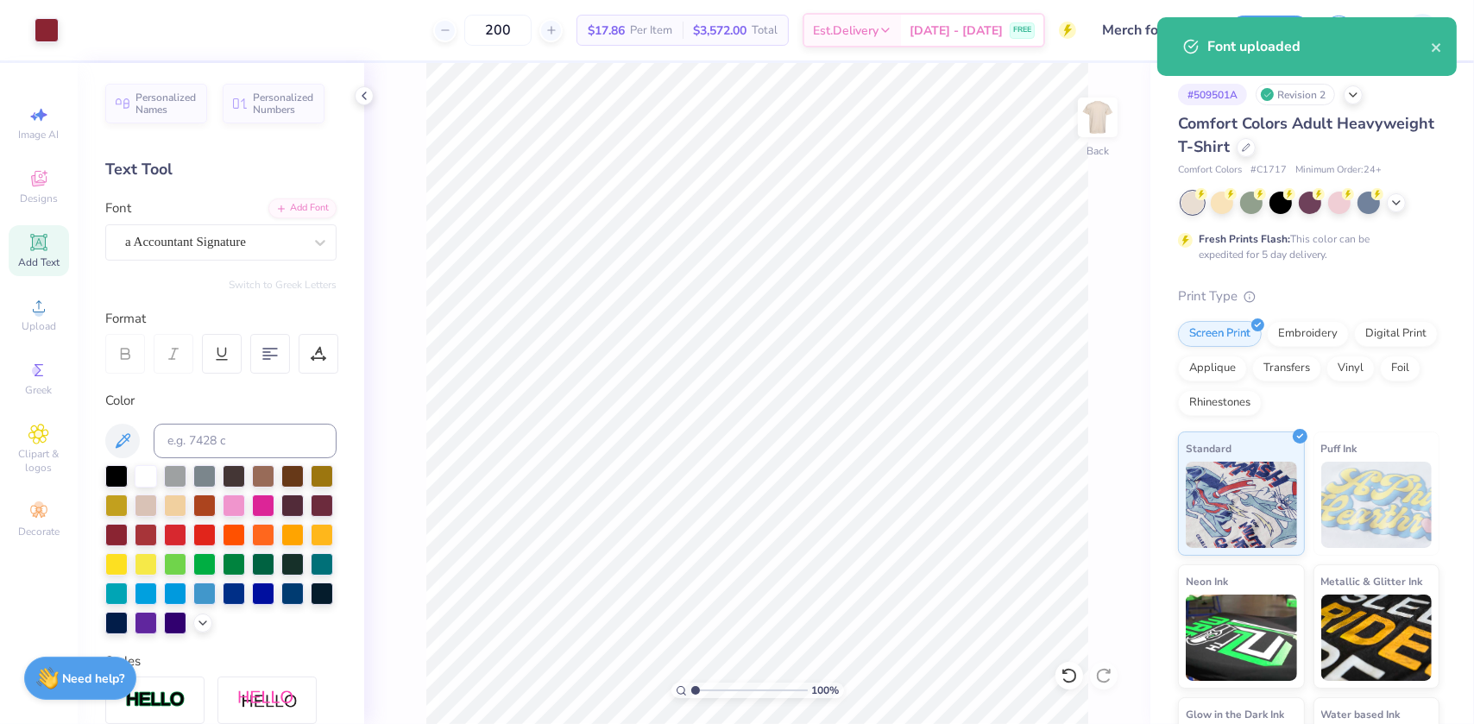
click at [43, 245] on icon at bounding box center [38, 242] width 13 height 13
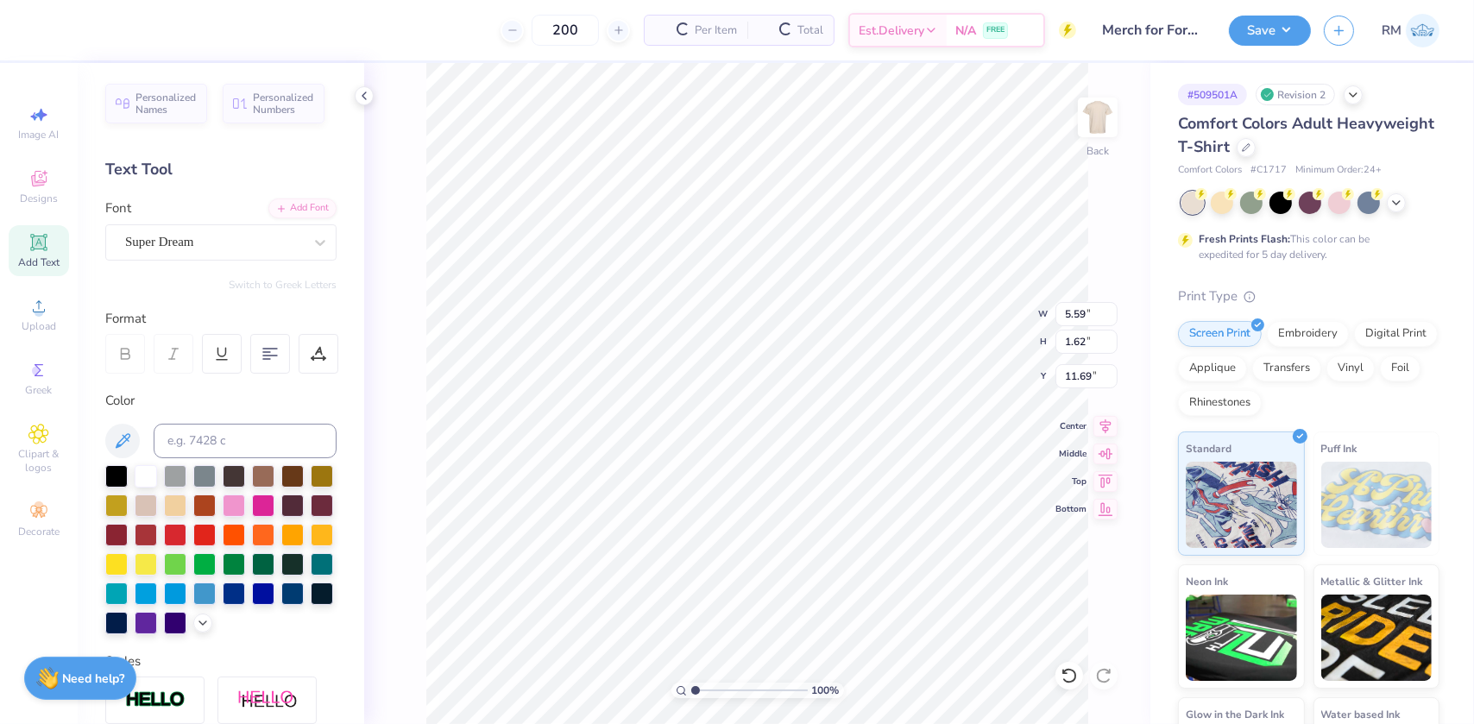
scroll to position [12, 2]
click at [201, 233] on div "Super Dream" at bounding box center [213, 242] width 181 height 27
type input "aAcc"
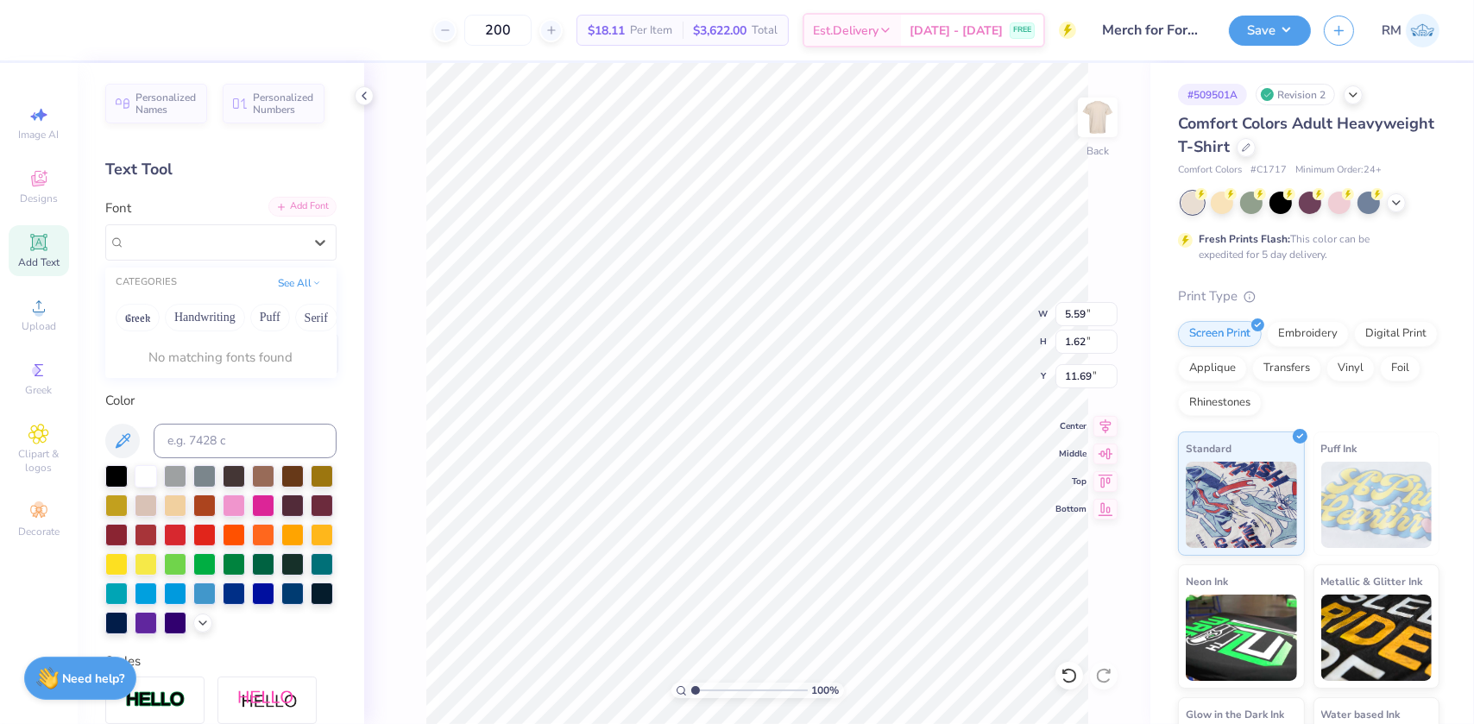
click at [301, 203] on div "Add Font" at bounding box center [302, 207] width 68 height 20
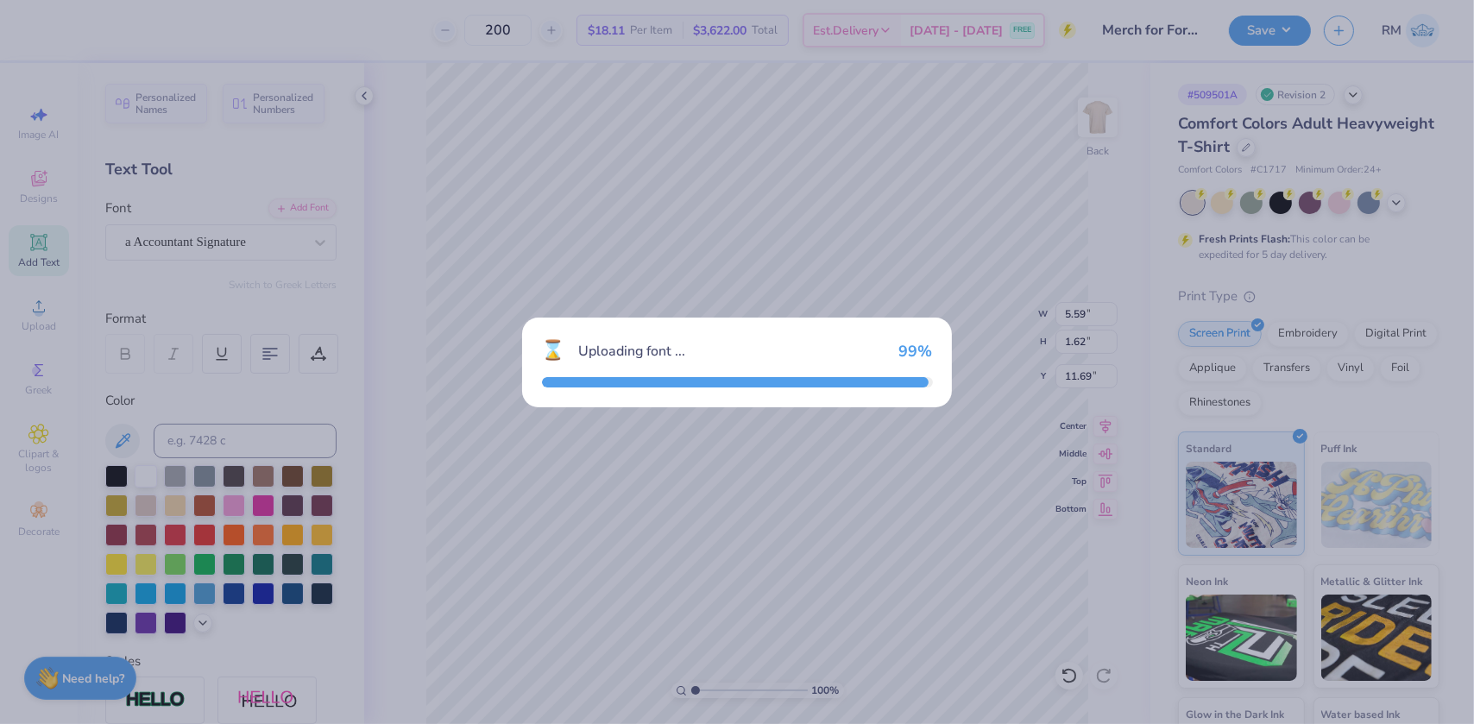
type input "4.87"
type input "1.64"
type input "11.68"
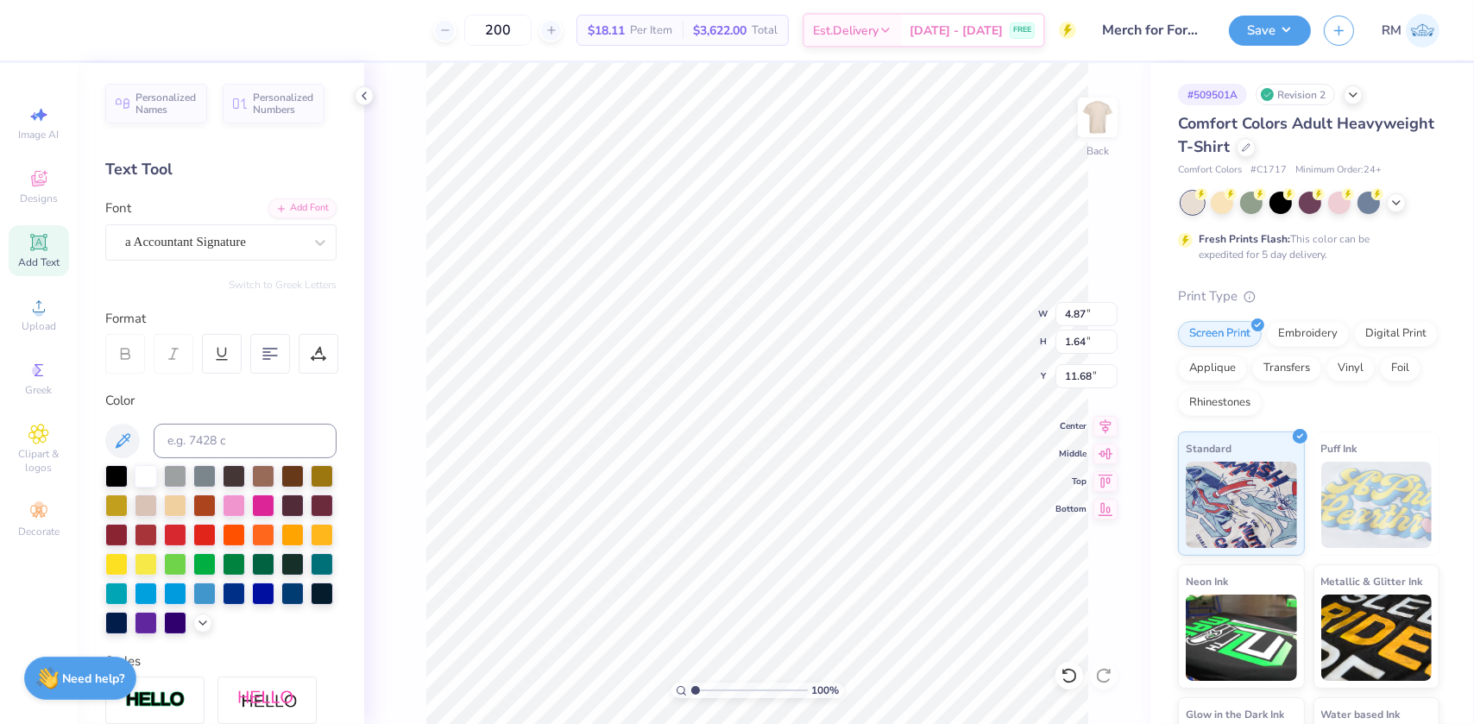
type input "8.29"
type input "4.58"
type input "3.00"
type input "4.87"
type input "1.64"
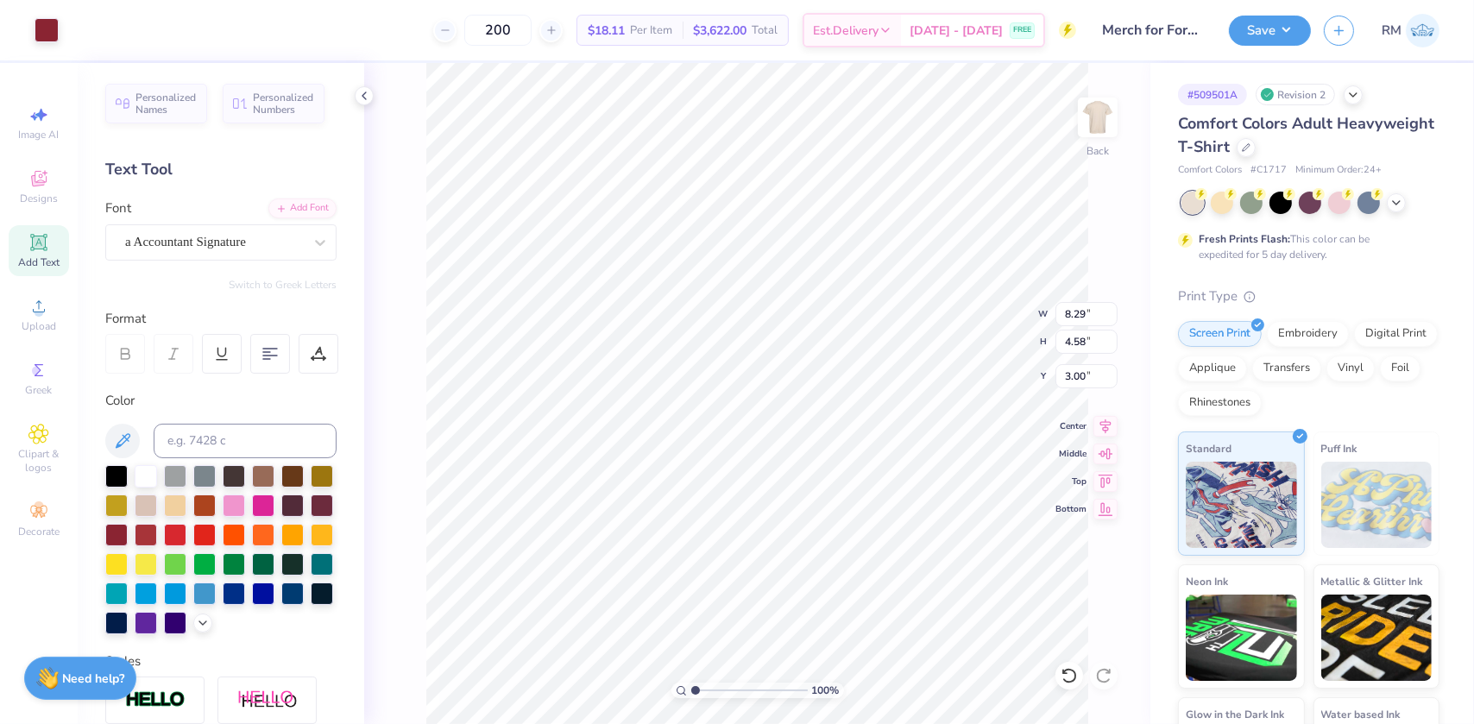
type input "11.68"
click at [188, 435] on input at bounding box center [245, 441] width 183 height 35
type input "202"
click at [237, 437] on input at bounding box center [245, 441] width 183 height 35
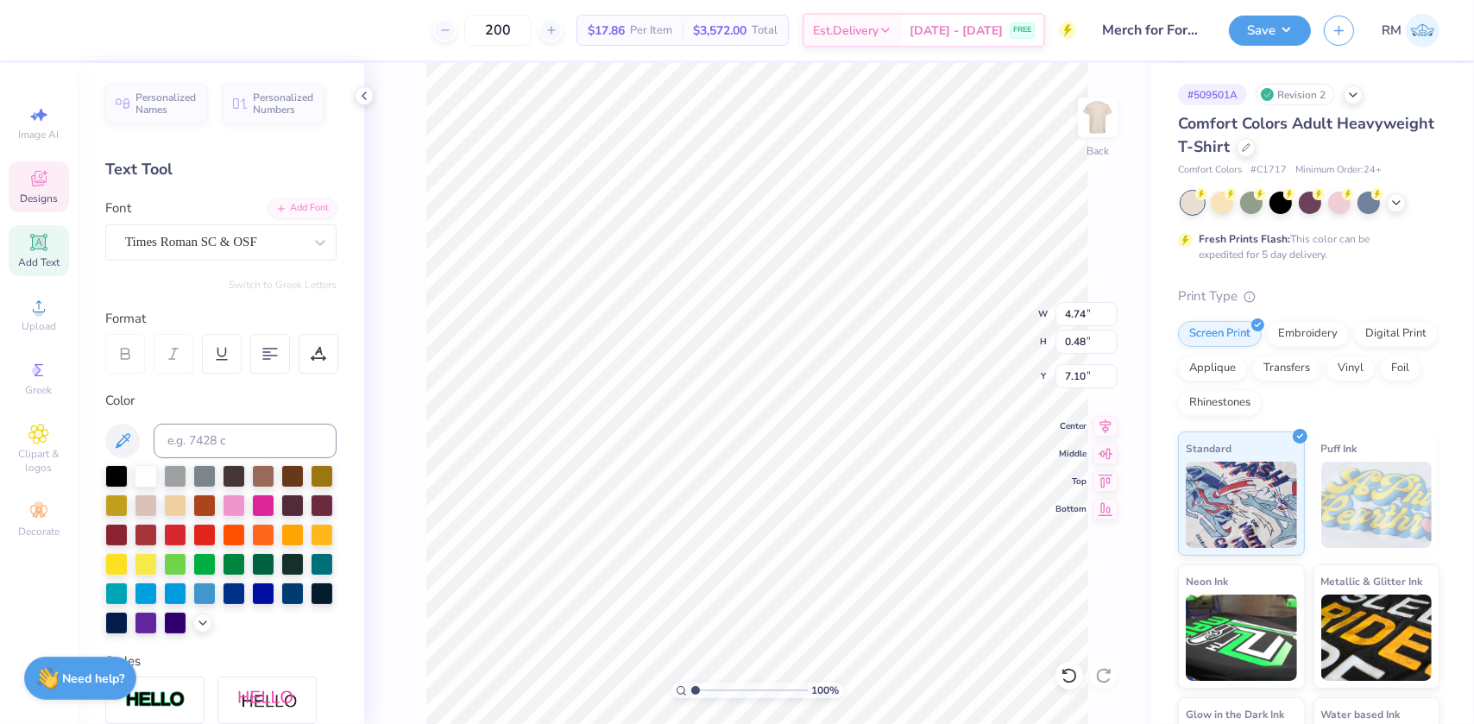
type textarea "EST 1867"
click at [1272, 28] on button "Save" at bounding box center [1270, 28] width 82 height 30
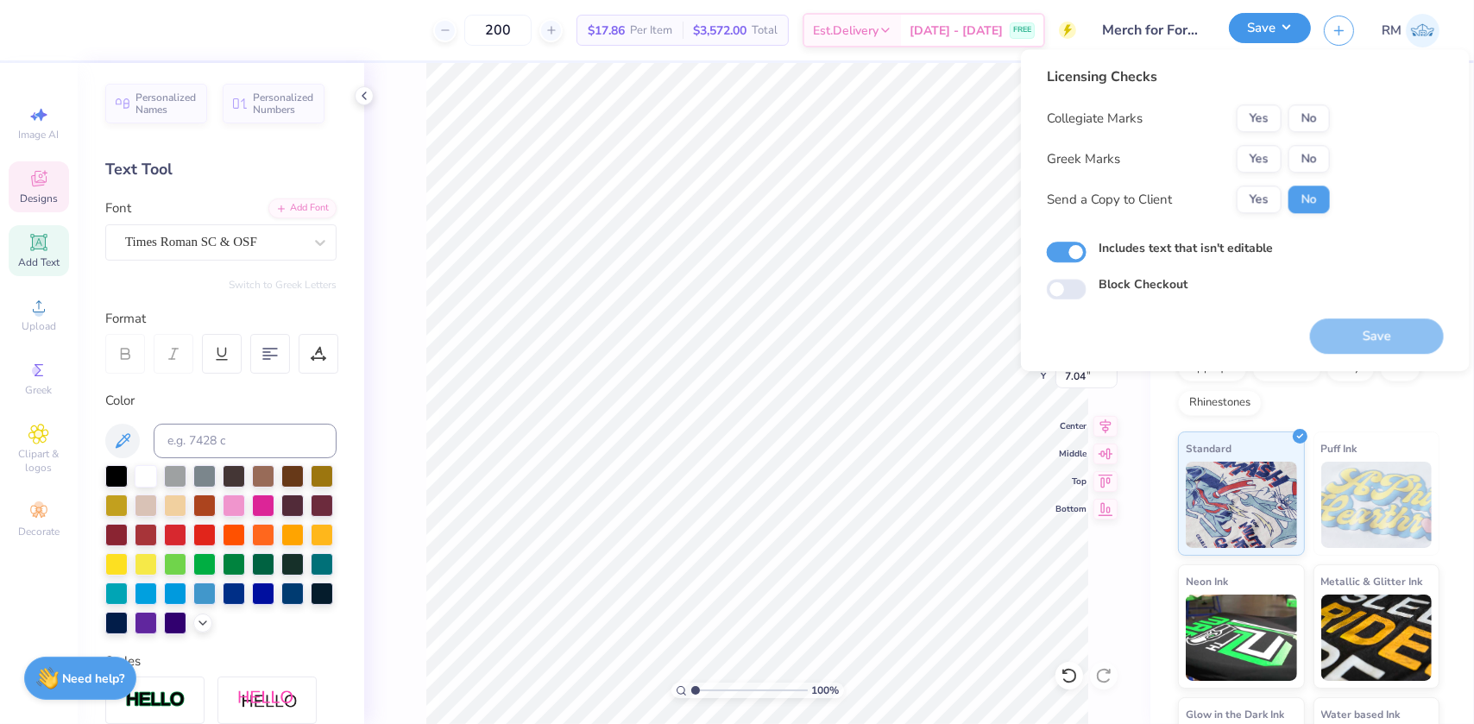
type input "2.75"
type input "0.60"
type input "7.04"
click at [1316, 116] on button "No" at bounding box center [1309, 118] width 41 height 28
click at [1276, 155] on button "Yes" at bounding box center [1259, 159] width 45 height 28
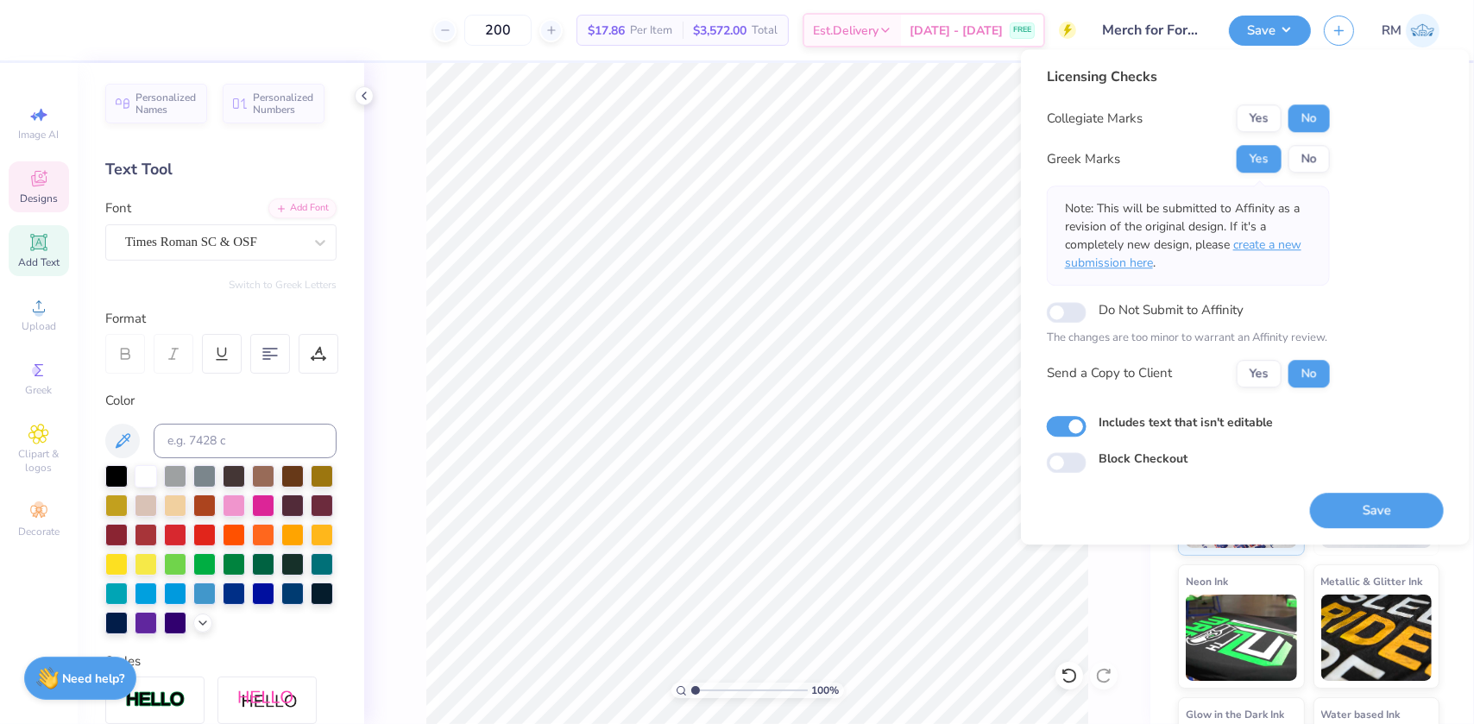
click at [1286, 243] on span "create a new submission here" at bounding box center [1183, 254] width 237 height 35
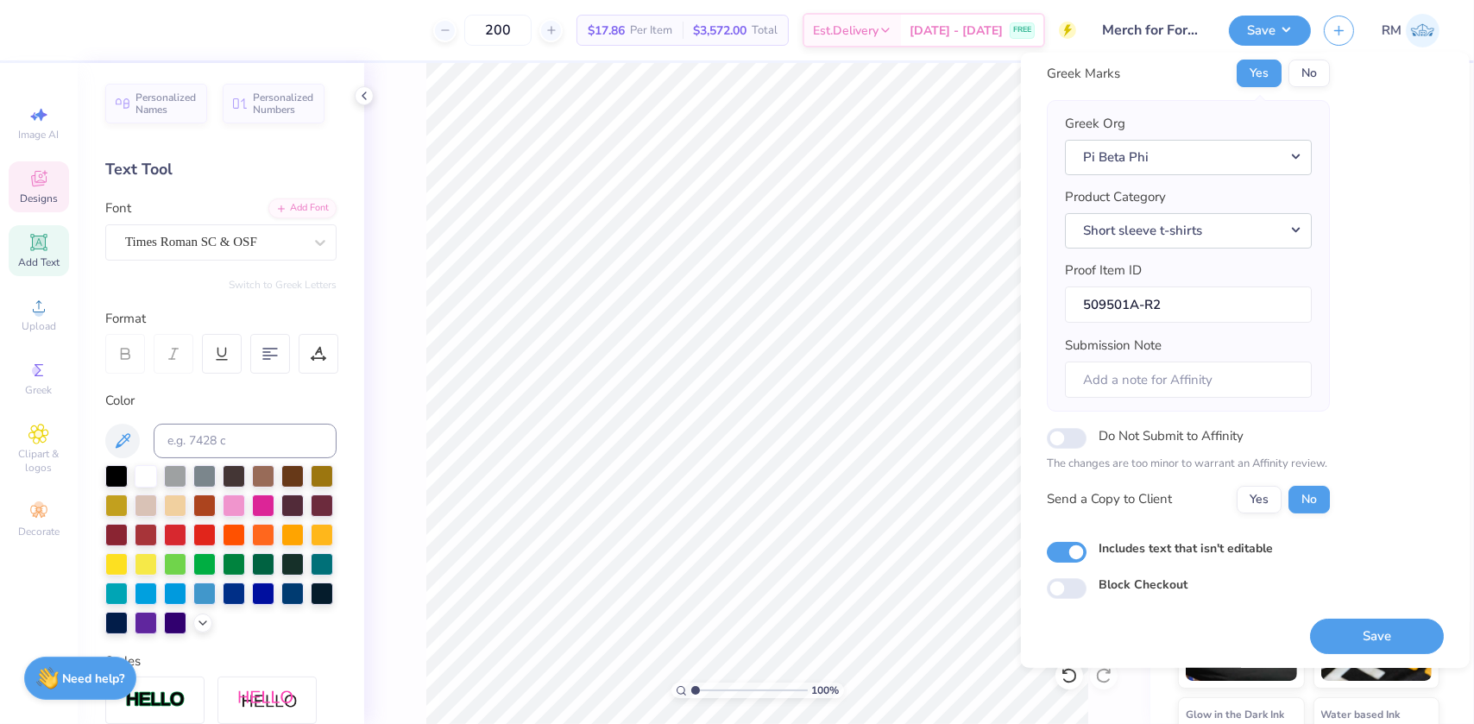
scroll to position [90, 0]
click at [1386, 638] on button "Save" at bounding box center [1377, 634] width 134 height 35
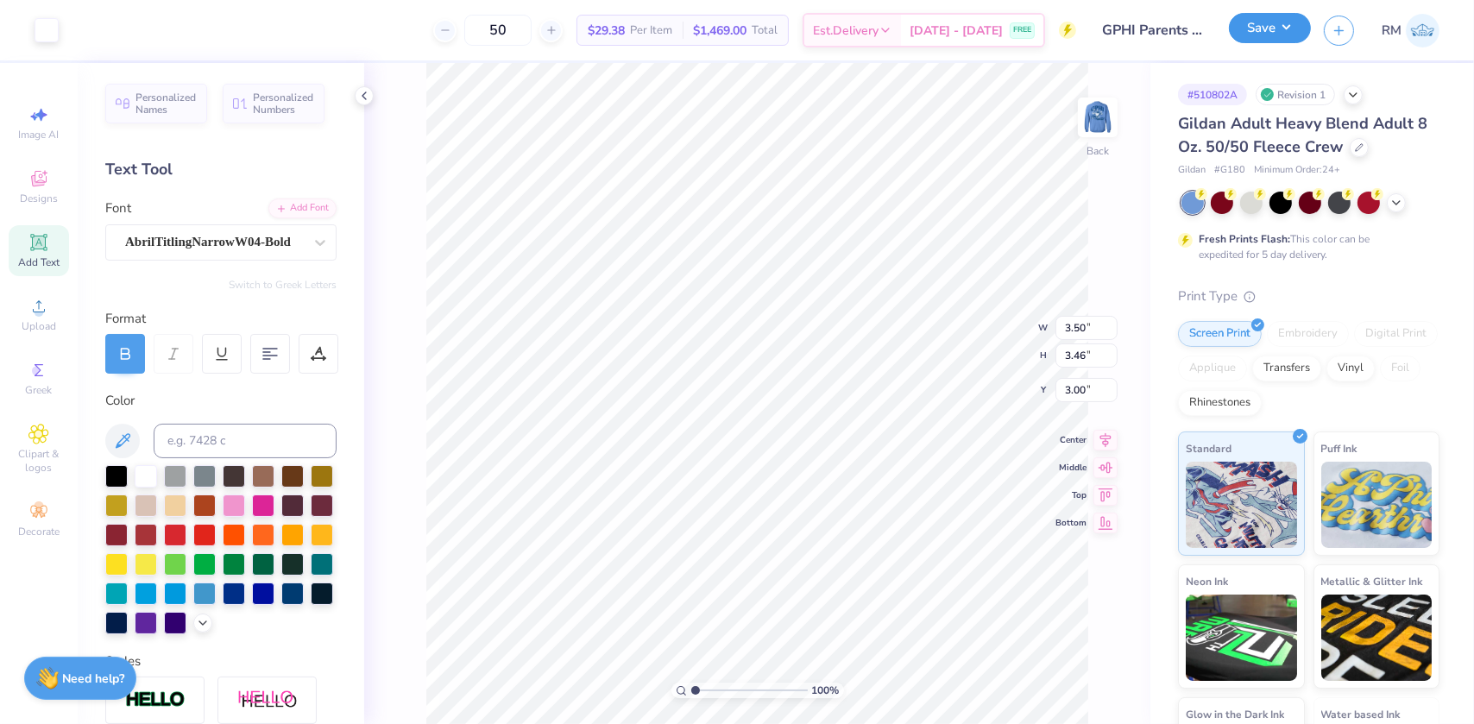
scroll to position [407, 0]
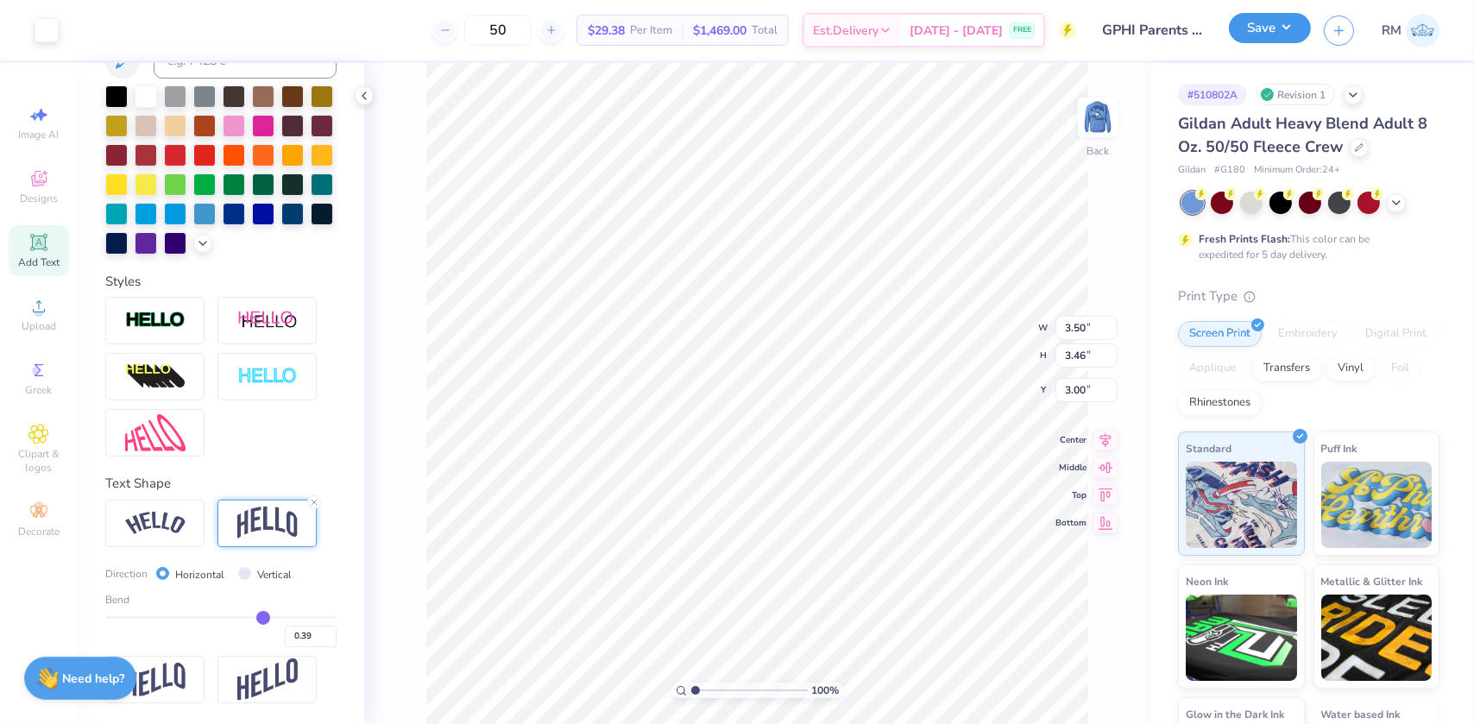
click at [1290, 32] on button "Save" at bounding box center [1270, 28] width 82 height 30
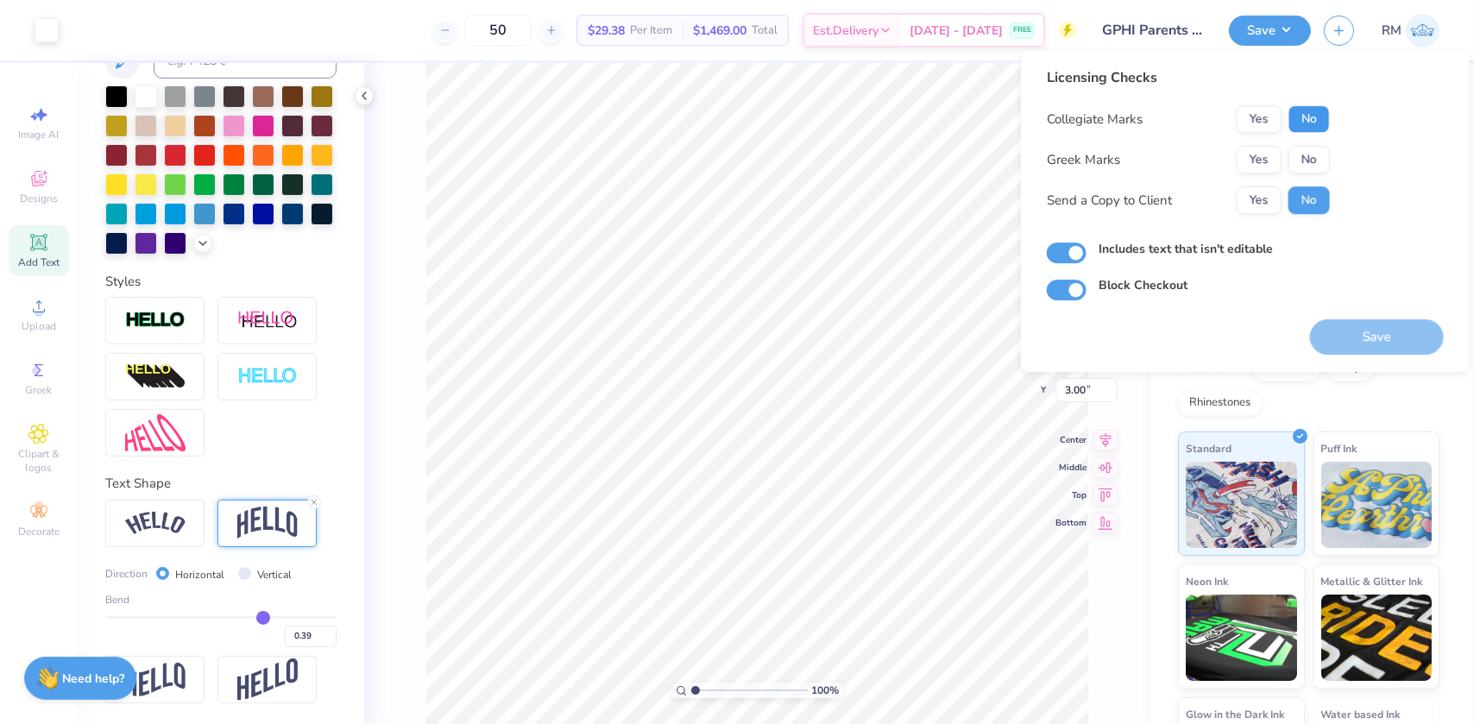
click at [1297, 121] on button "No" at bounding box center [1309, 119] width 41 height 28
click at [1264, 150] on button "Yes" at bounding box center [1259, 160] width 45 height 28
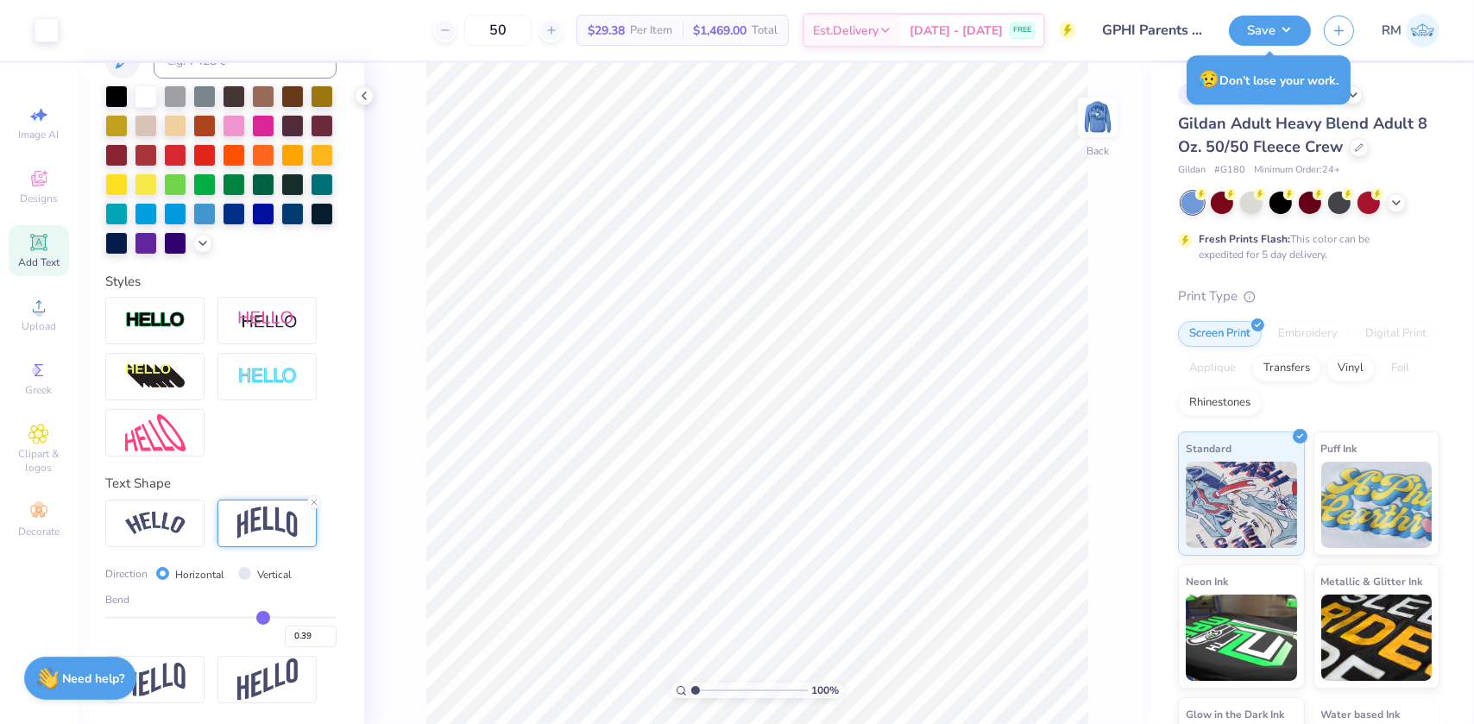
click at [1317, 35] on div "Save RM" at bounding box center [1351, 30] width 245 height 60
click at [1301, 31] on button "Save" at bounding box center [1270, 28] width 82 height 30
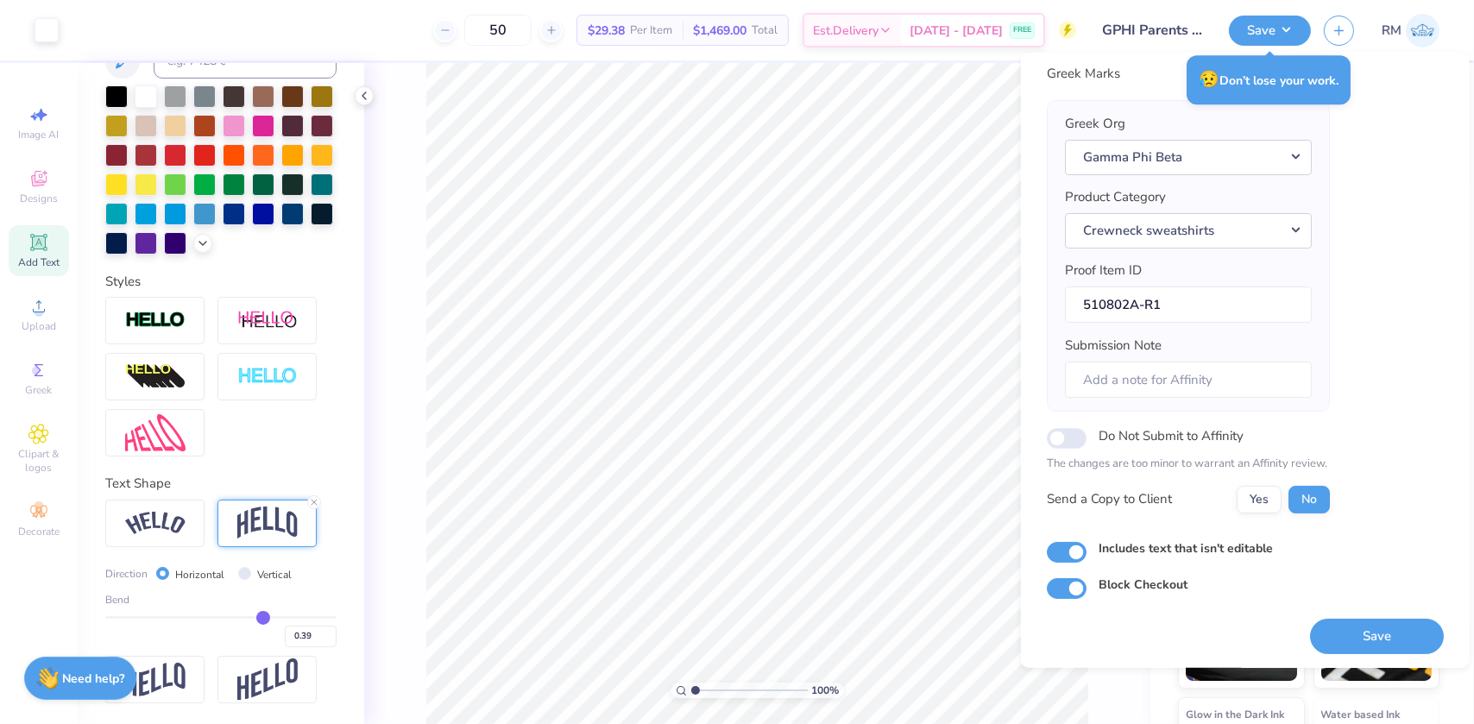
scroll to position [90, 0]
click at [1362, 635] on button "Save" at bounding box center [1377, 634] width 134 height 35
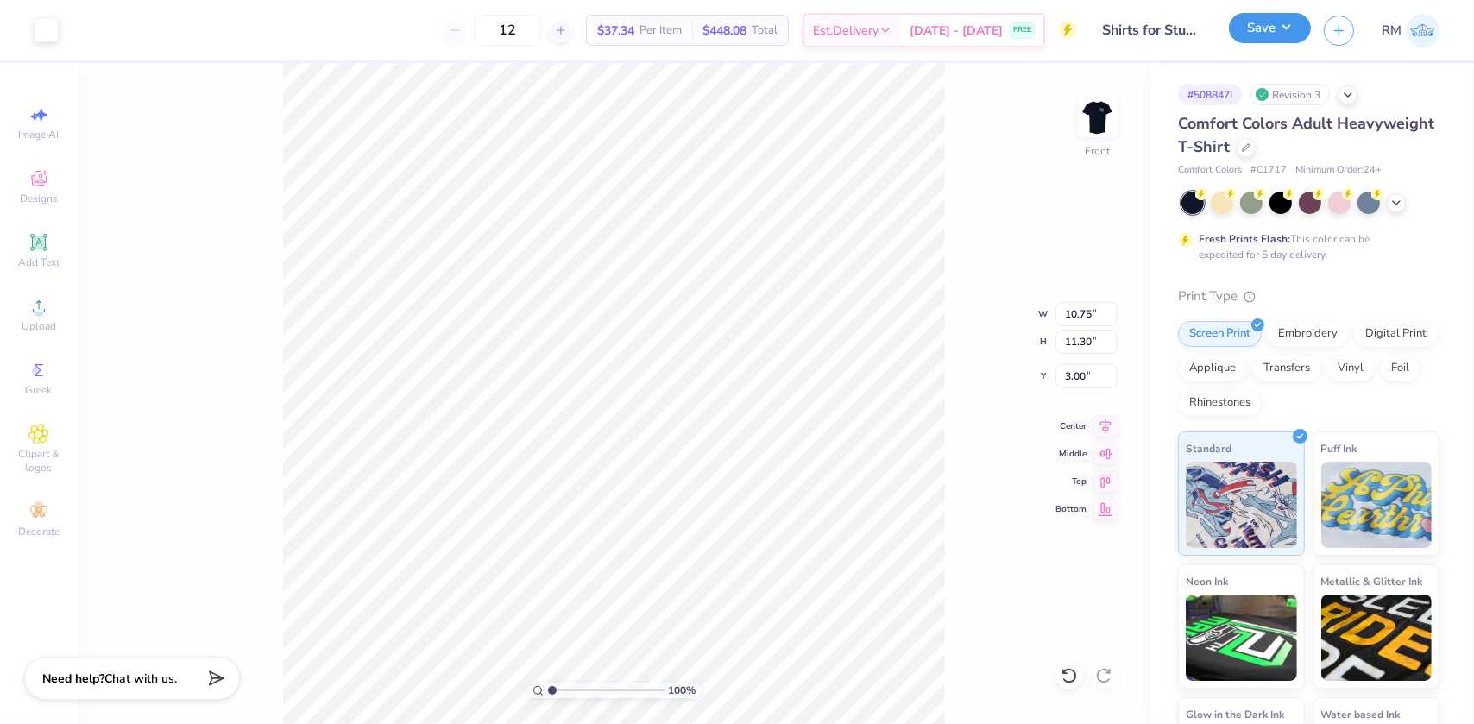
click at [1273, 35] on button "Save" at bounding box center [1270, 28] width 82 height 30
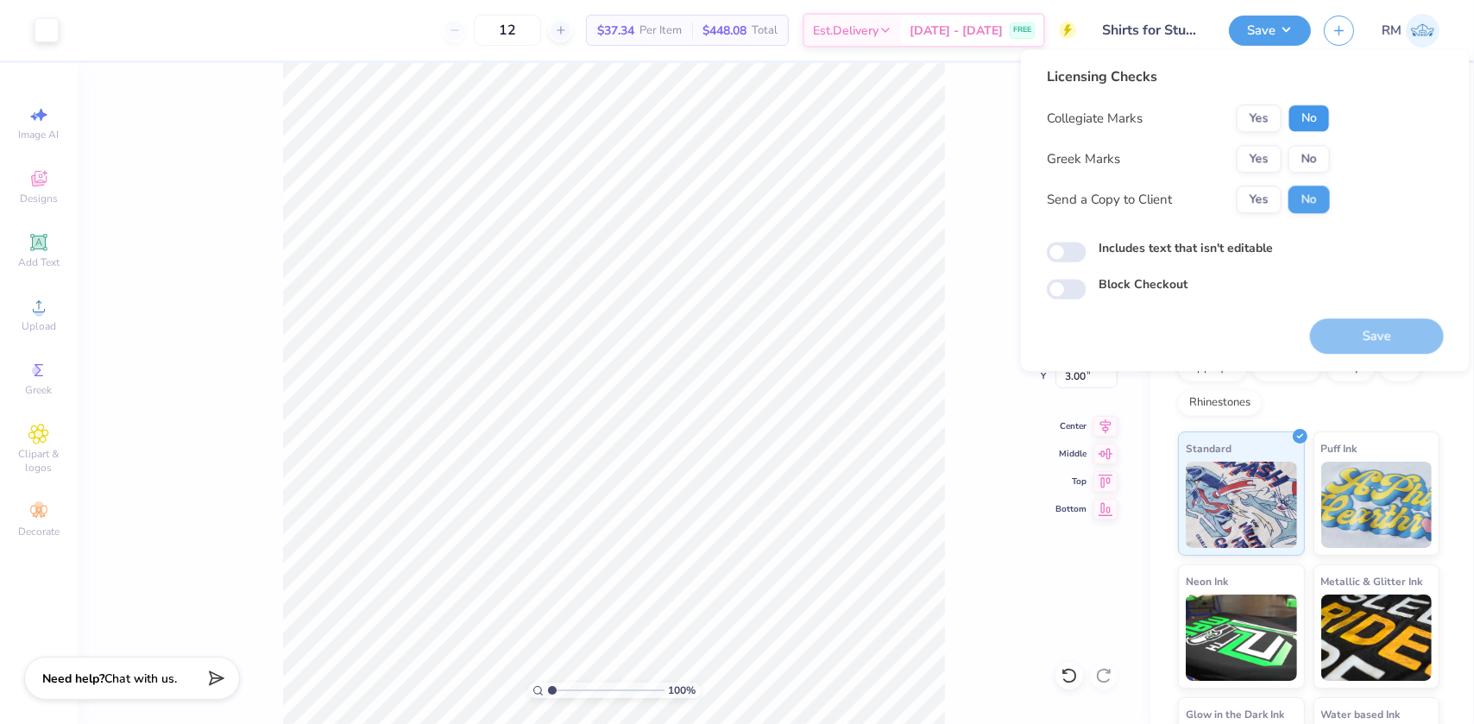
click at [1303, 117] on button "No" at bounding box center [1309, 118] width 41 height 28
click at [1309, 168] on button "No" at bounding box center [1309, 159] width 41 height 28
click at [1389, 316] on div "Save" at bounding box center [1377, 327] width 134 height 54
click at [1389, 330] on button "Save" at bounding box center [1377, 336] width 134 height 35
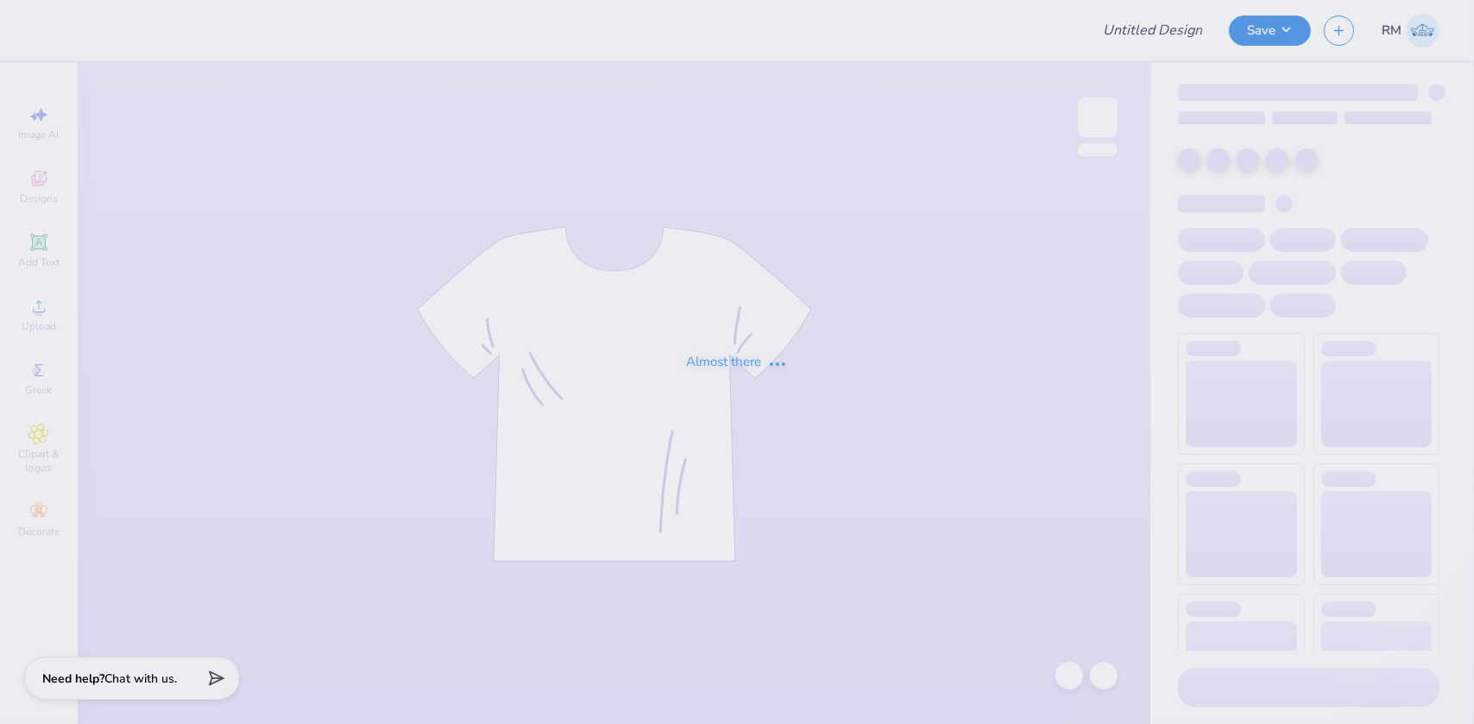
type input "Merch for Formal"
type input "200"
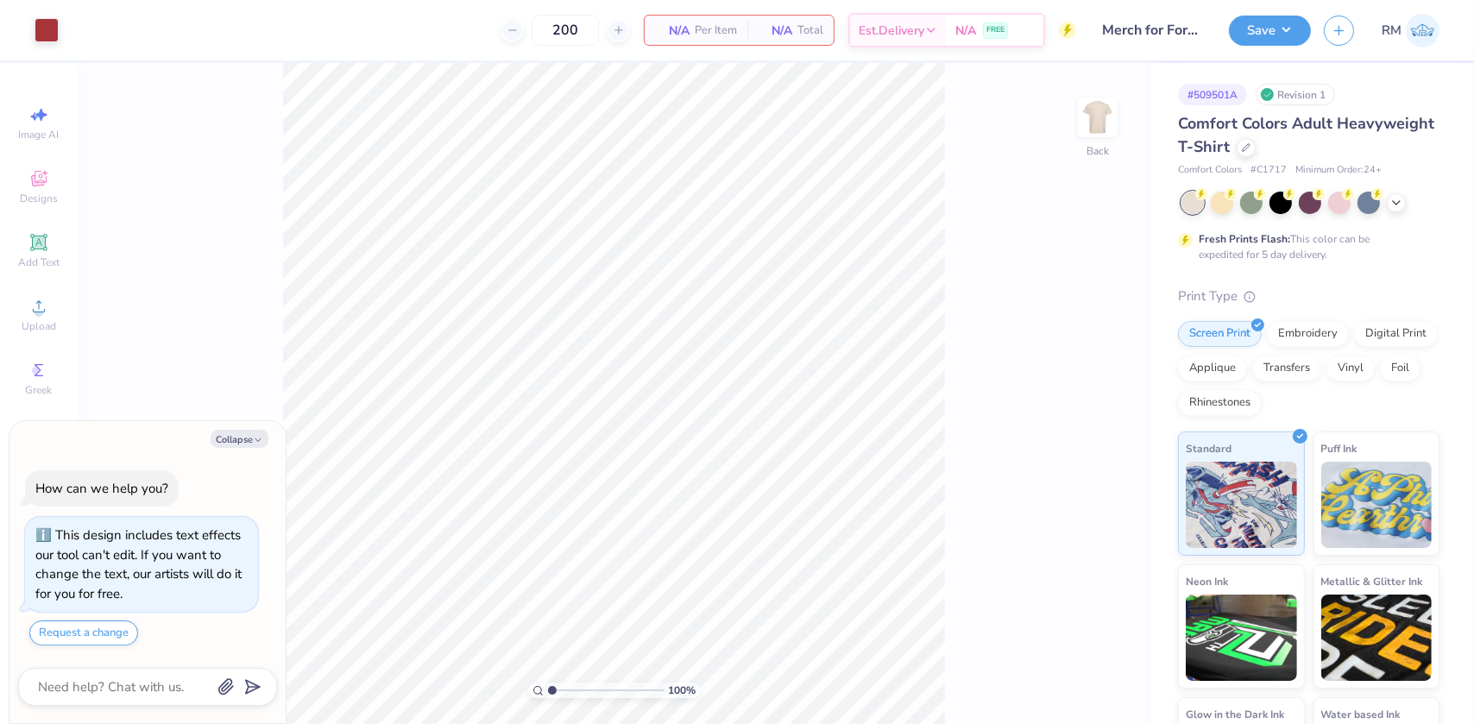
type textarea "x"
drag, startPoint x: 551, startPoint y: 686, endPoint x: 589, endPoint y: 683, distance: 38.1
type input "4.21"
click at [589, 683] on input "range" at bounding box center [606, 691] width 117 height 16
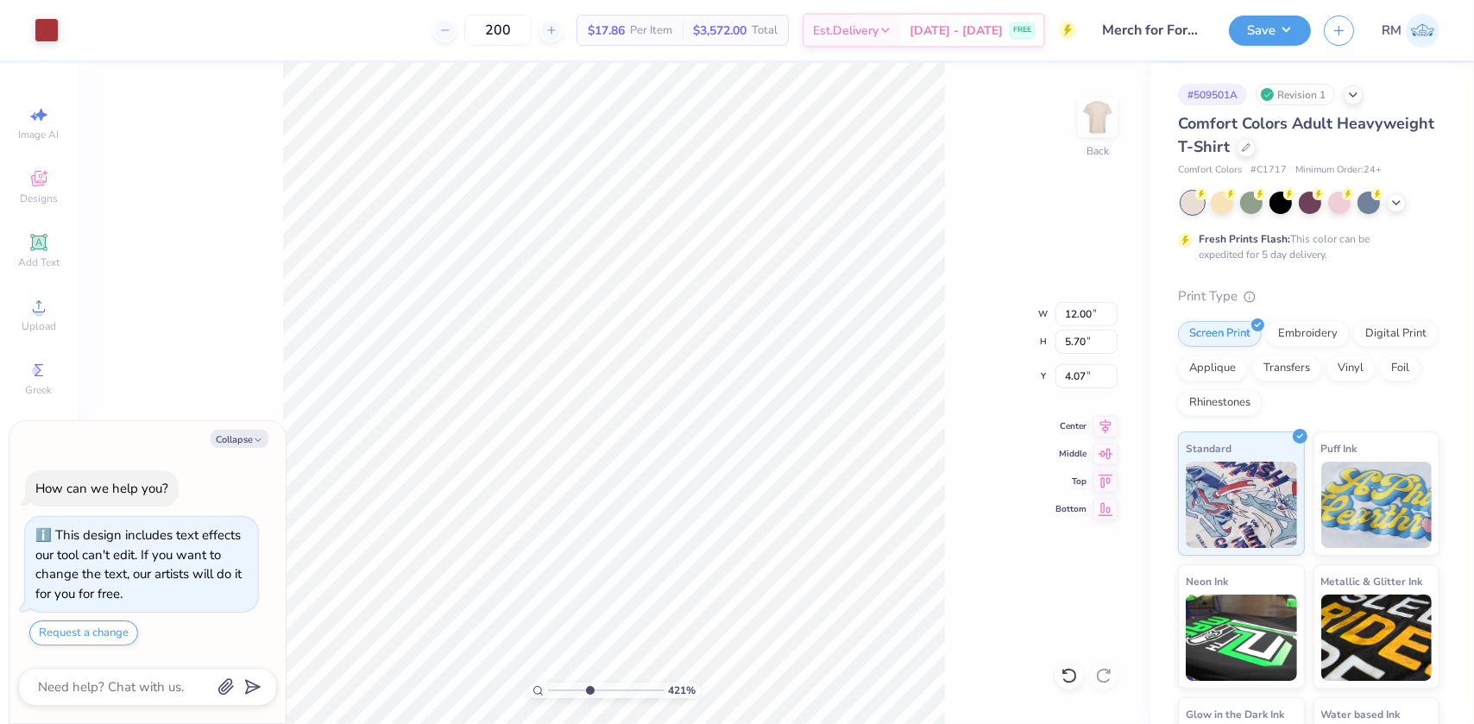
type textarea "x"
type input "6.92"
type textarea "x"
